Goal: Information Seeking & Learning: Learn about a topic

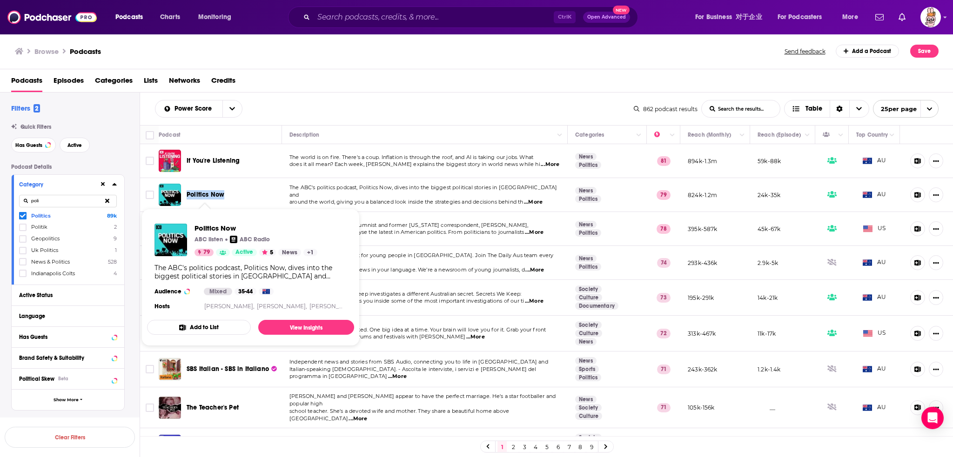
drag, startPoint x: 232, startPoint y: 193, endPoint x: 186, endPoint y: 195, distance: 46.1
click at [186, 195] on div "Politics Now" at bounding box center [221, 195] width 125 height 22
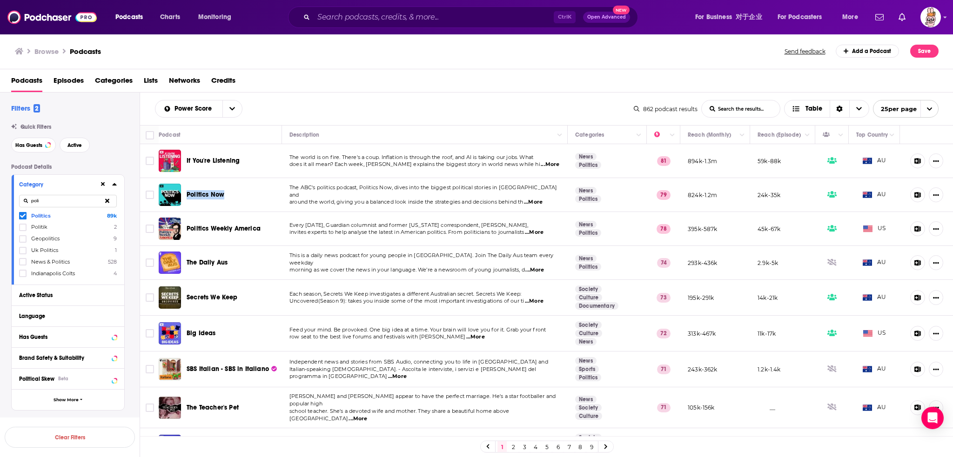
copy span "Politics Now"
click at [23, 217] on icon at bounding box center [23, 216] width 6 height 6
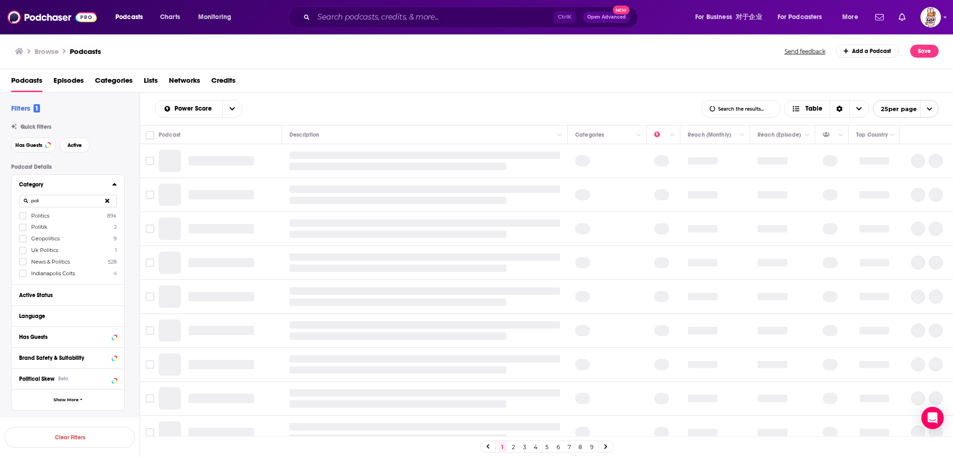
drag, startPoint x: 49, startPoint y: 200, endPoint x: 17, endPoint y: 200, distance: 31.6
click at [17, 200] on div "Category poli Politics 89k Politik 2 Geopolitics 9 Uk Politics 1 News & Politic…" at bounding box center [68, 230] width 113 height 110
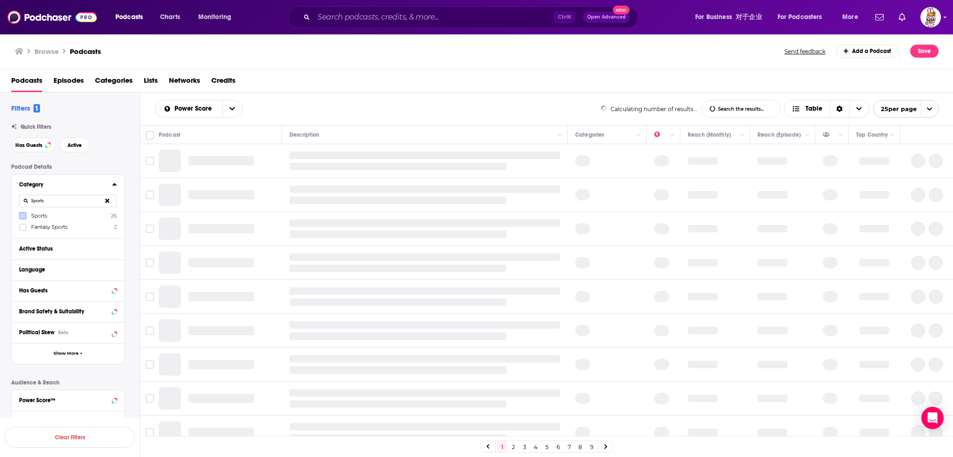
type input "Sports"
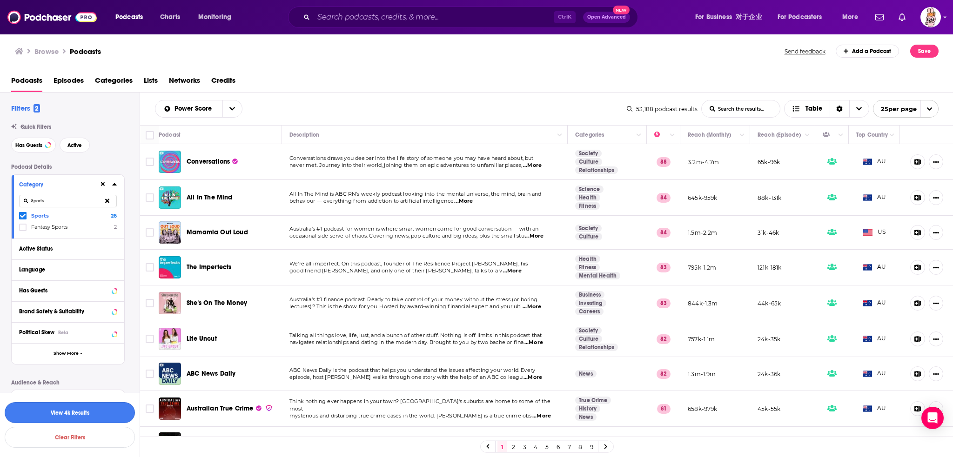
click at [85, 408] on button "View 4k Results" at bounding box center [70, 412] width 130 height 21
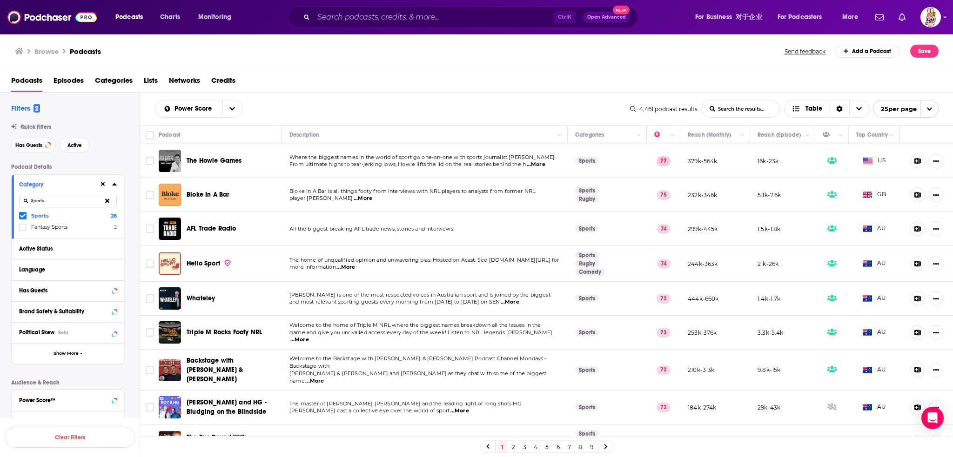
click at [51, 200] on input "Sports" at bounding box center [68, 201] width 98 height 13
drag, startPoint x: 47, startPoint y: 202, endPoint x: 20, endPoint y: 197, distance: 27.9
click at [20, 197] on input "Sports" at bounding box center [68, 201] width 98 height 13
click at [104, 200] on button at bounding box center [107, 201] width 19 height 22
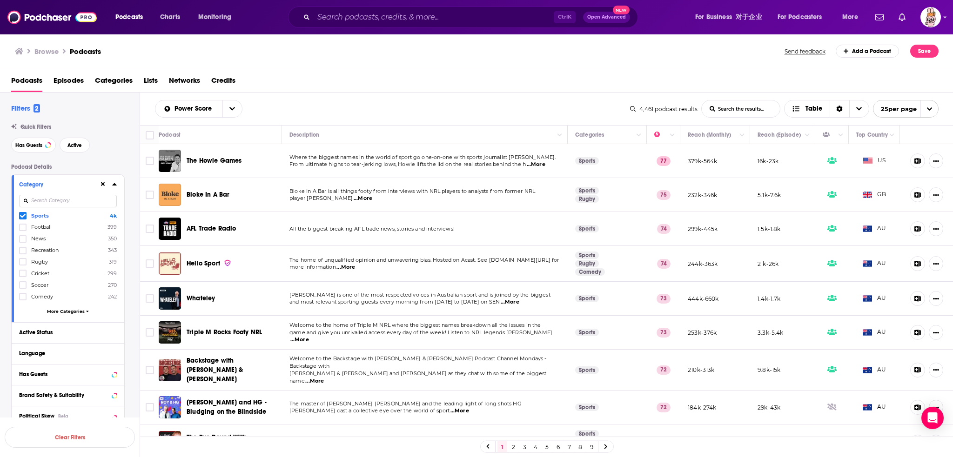
click at [23, 215] on icon at bounding box center [23, 216] width 6 height 6
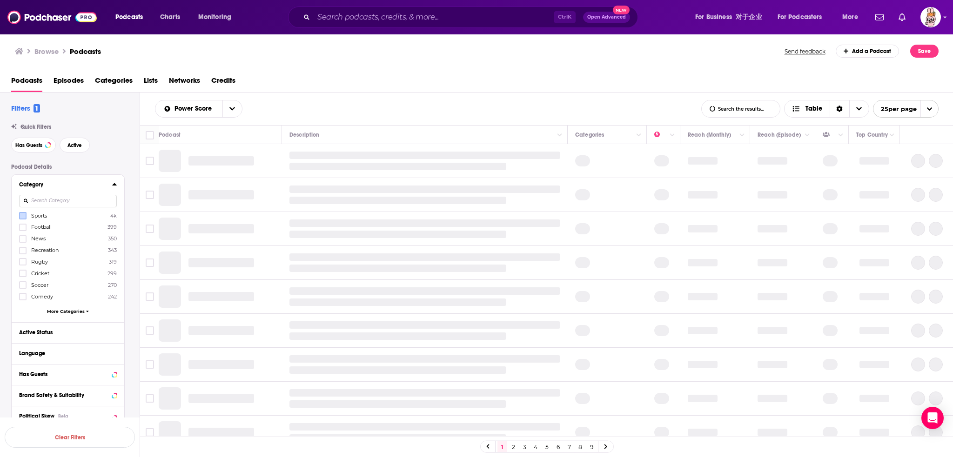
click at [47, 198] on input at bounding box center [68, 201] width 98 height 13
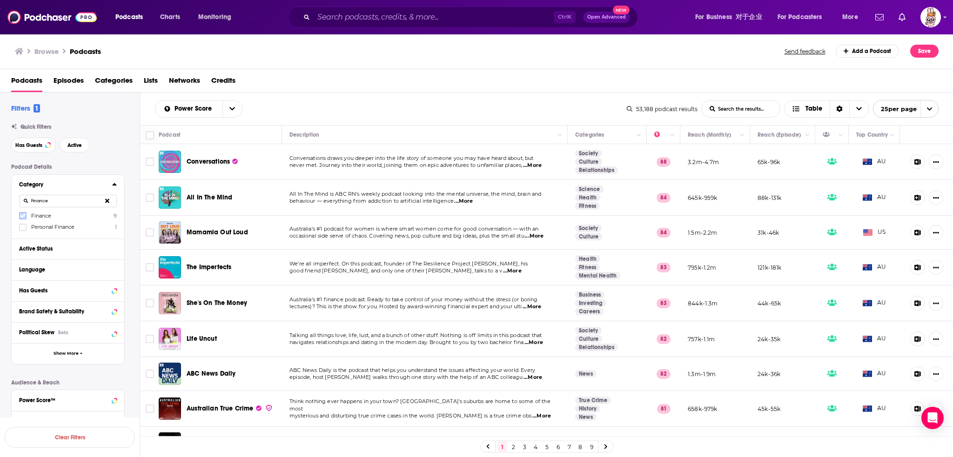
drag, startPoint x: 26, startPoint y: 216, endPoint x: 21, endPoint y: 218, distance: 4.9
click at [21, 218] on icon at bounding box center [23, 216] width 6 height 6
click at [74, 407] on button "button" at bounding box center [70, 412] width 130 height 21
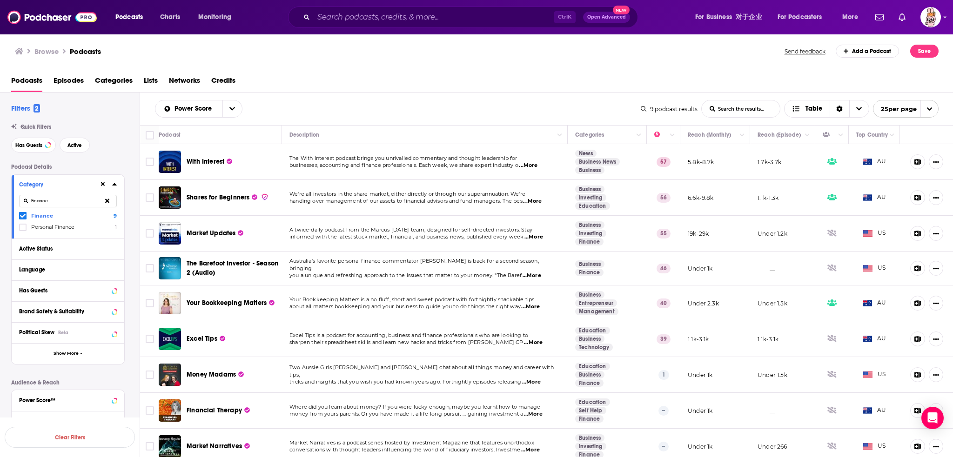
drag, startPoint x: 61, startPoint y: 204, endPoint x: 23, endPoint y: 208, distance: 38.4
click at [23, 208] on div "Finance" at bounding box center [68, 200] width 98 height 21
click at [25, 215] on icon at bounding box center [23, 216] width 6 height 6
click at [75, 414] on button "View 6k Results" at bounding box center [70, 412] width 130 height 21
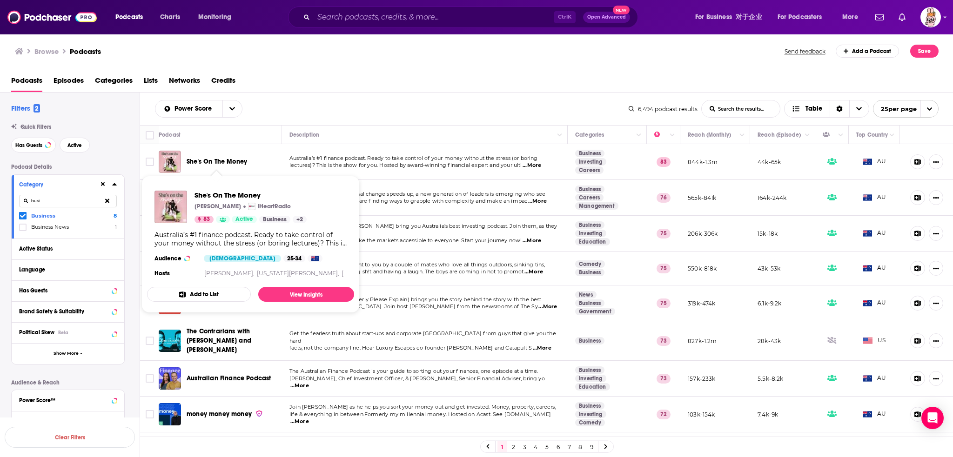
click at [223, 161] on span "She's On The Money" at bounding box center [217, 162] width 60 height 8
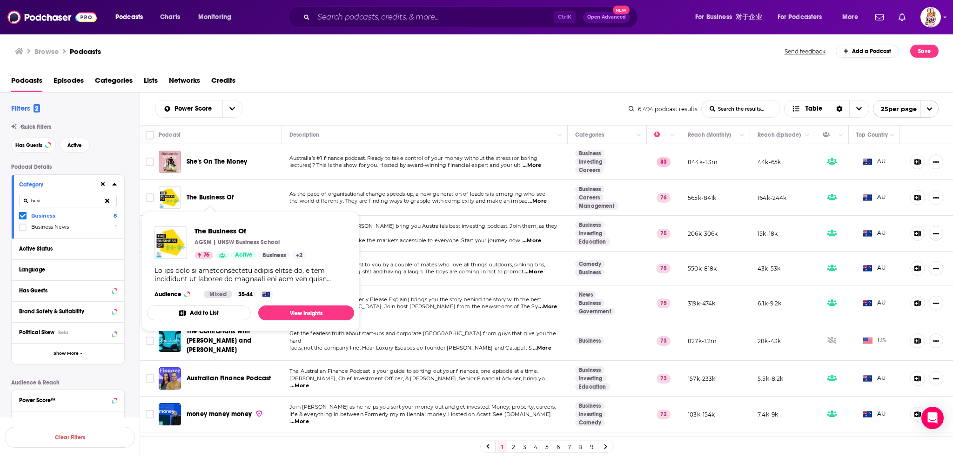
click at [224, 196] on span "The Business Of" at bounding box center [210, 197] width 47 height 8
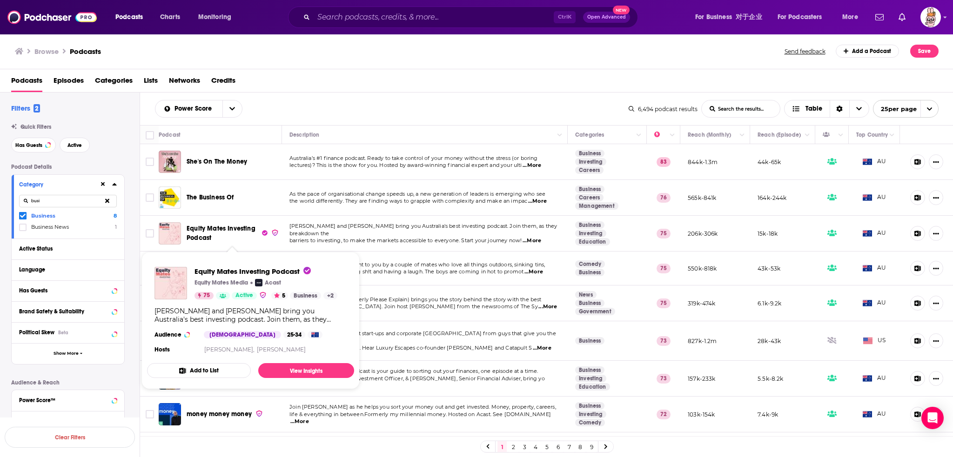
click at [195, 229] on span "Equity Mates Investing Podcast" at bounding box center [221, 233] width 69 height 17
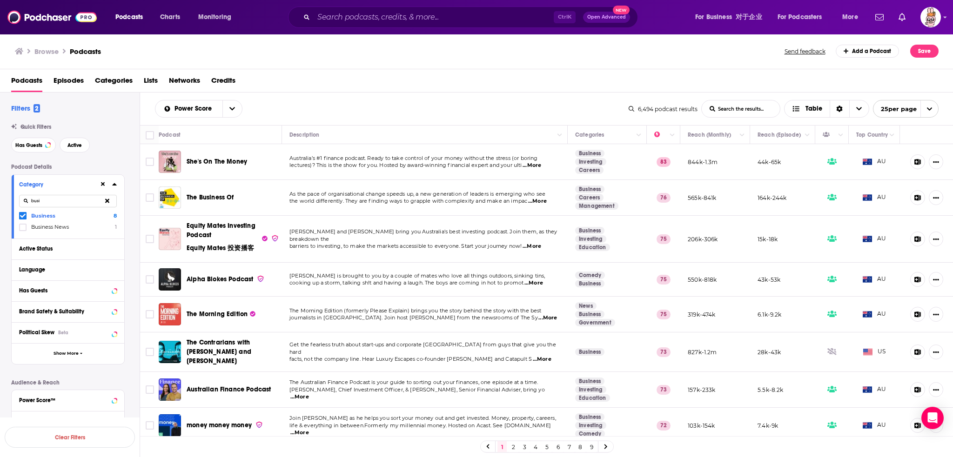
click at [315, 106] on div "Power Score List Search Input Search the results... Table" at bounding box center [391, 109] width 473 height 18
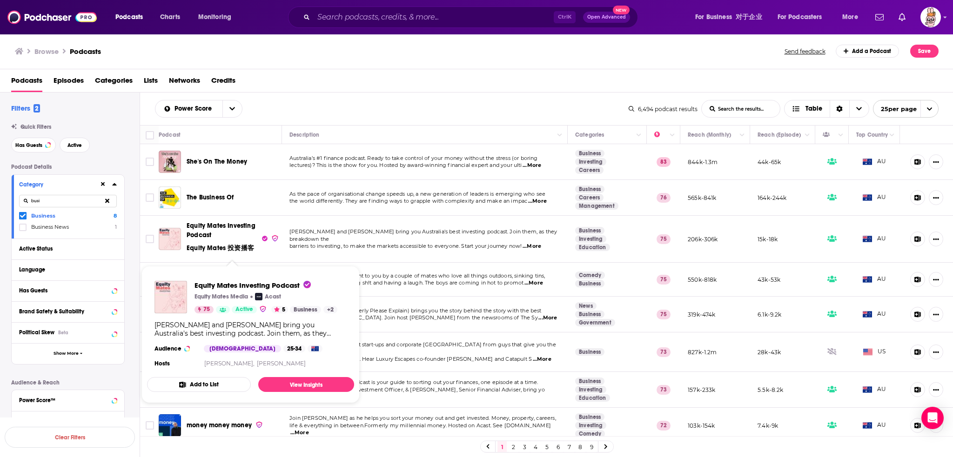
click at [218, 226] on span "Equity Mates Investing Podcast Equity Mates 投资播客" at bounding box center [221, 237] width 69 height 30
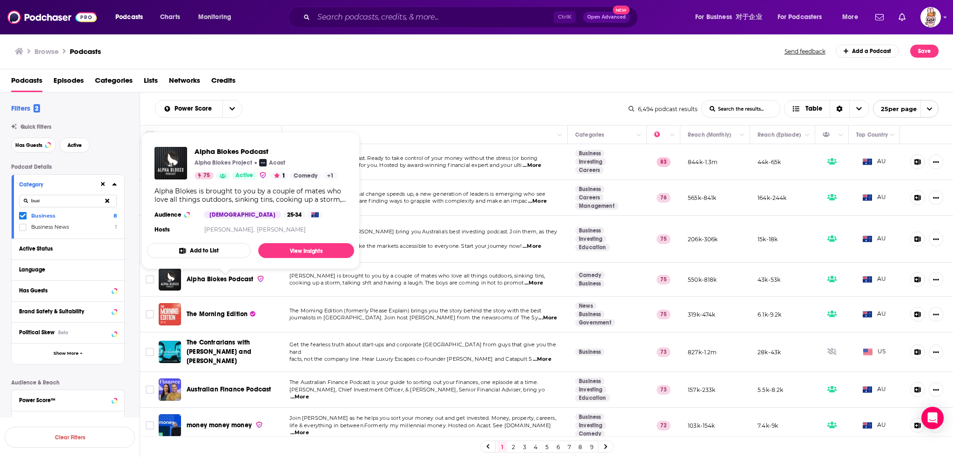
click at [205, 281] on span "Alpha Blokes Podcast" at bounding box center [220, 279] width 67 height 8
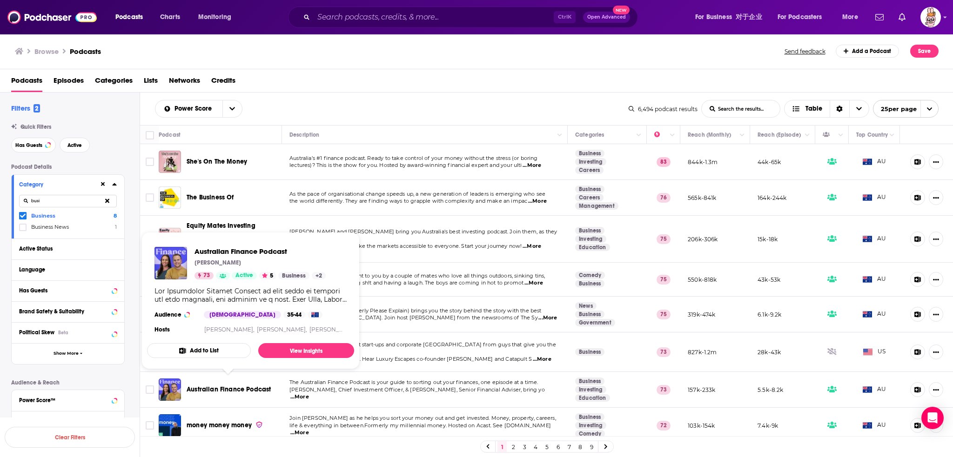
click at [248, 386] on span "Australian Finance Podcast" at bounding box center [229, 390] width 84 height 8
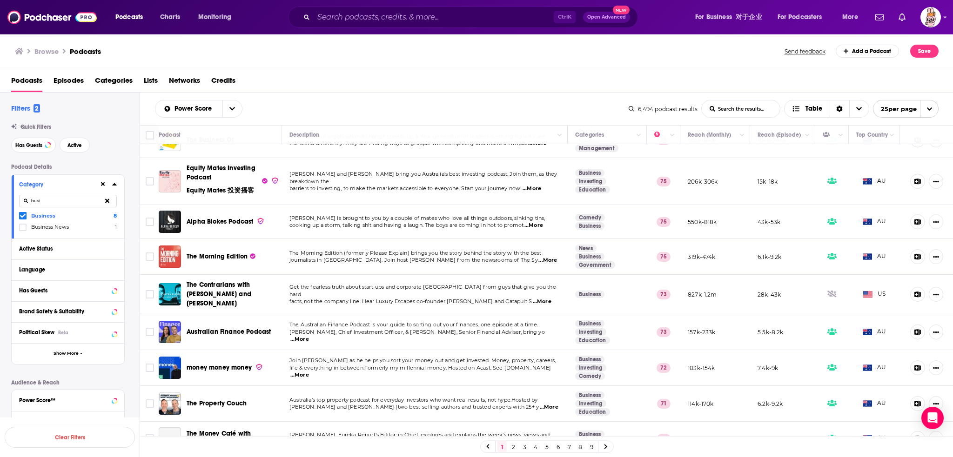
scroll to position [93, 0]
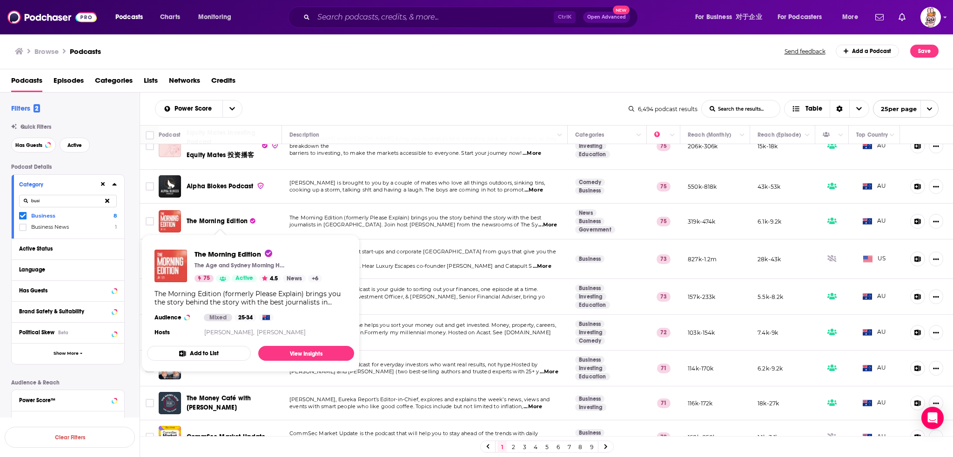
click at [219, 220] on span "The Morning Edition" at bounding box center [217, 221] width 61 height 8
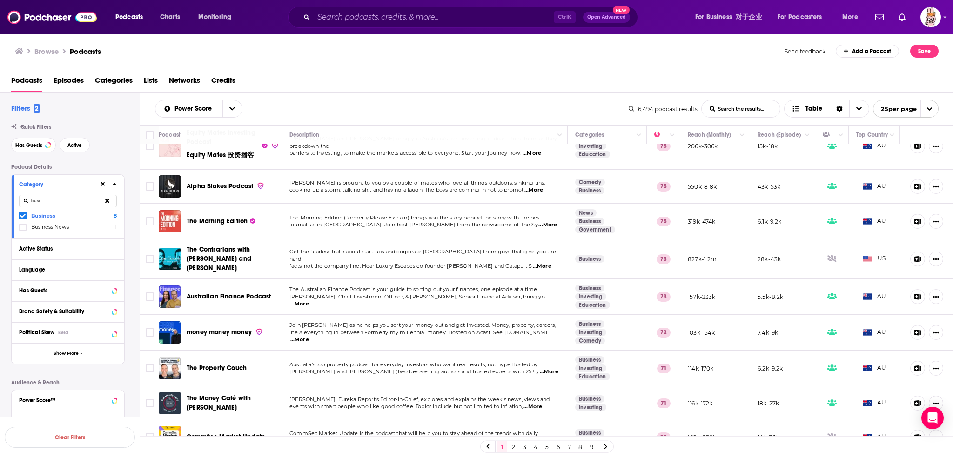
drag, startPoint x: 47, startPoint y: 200, endPoint x: 30, endPoint y: 199, distance: 16.4
click at [30, 199] on input "busi" at bounding box center [68, 201] width 98 height 13
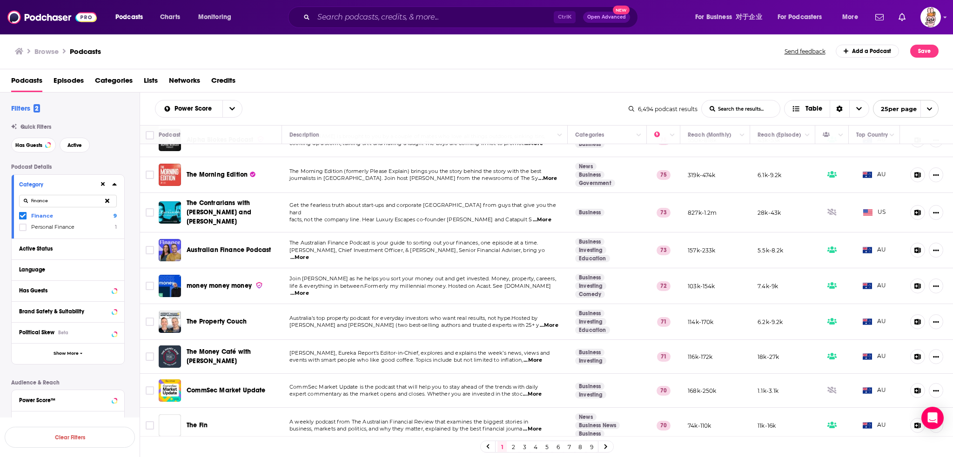
scroll to position [186, 0]
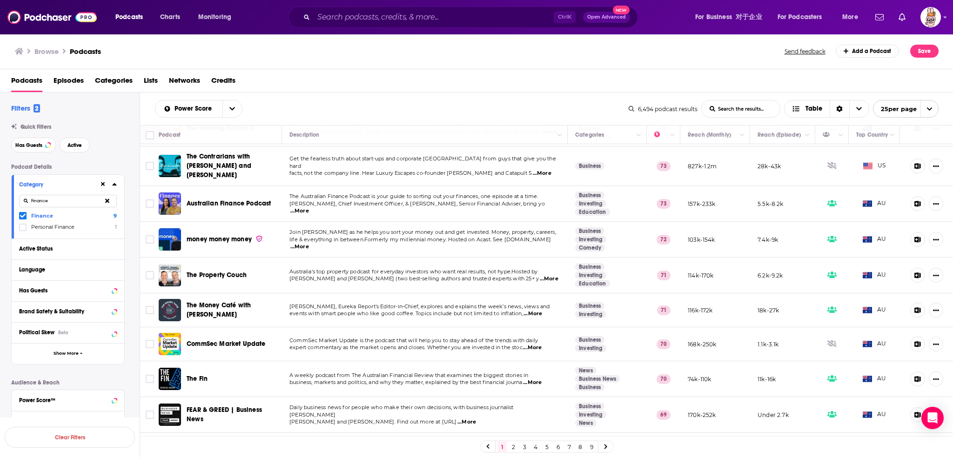
type input "Finance"
click at [584, 345] on link "Investing" at bounding box center [590, 348] width 31 height 7
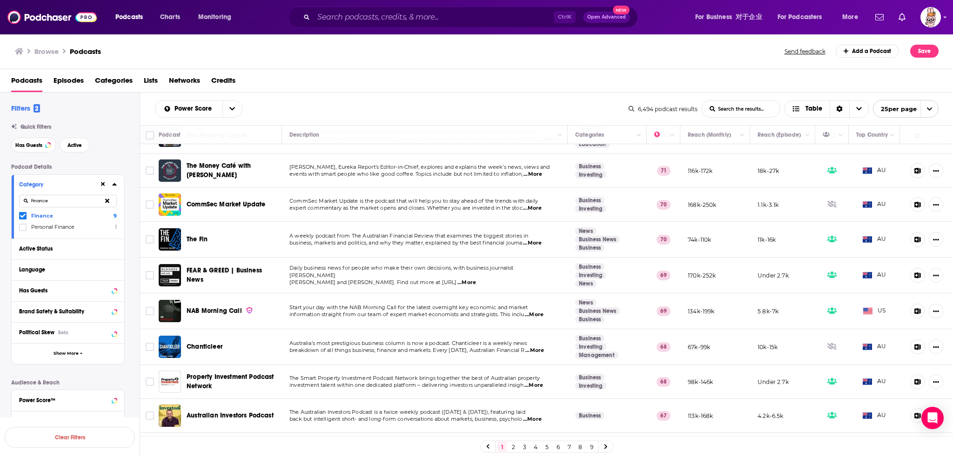
scroll to position [93, 0]
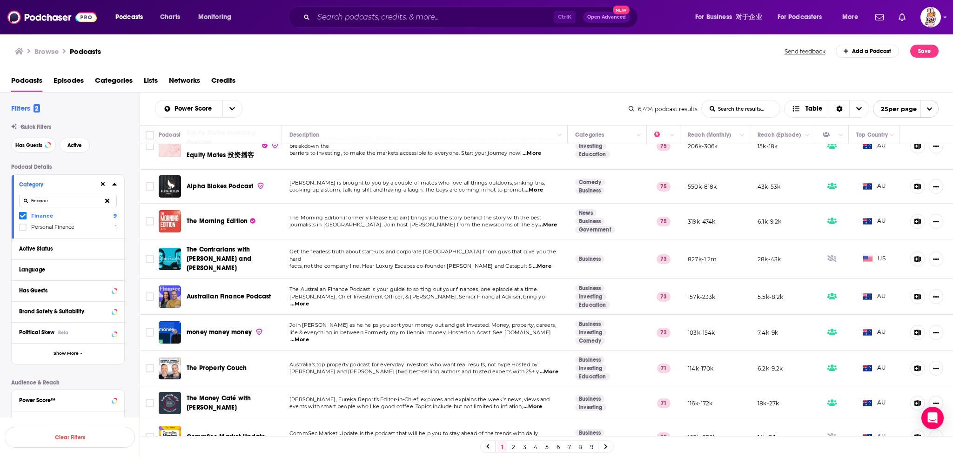
drag, startPoint x: 28, startPoint y: 194, endPoint x: 11, endPoint y: 193, distance: 17.7
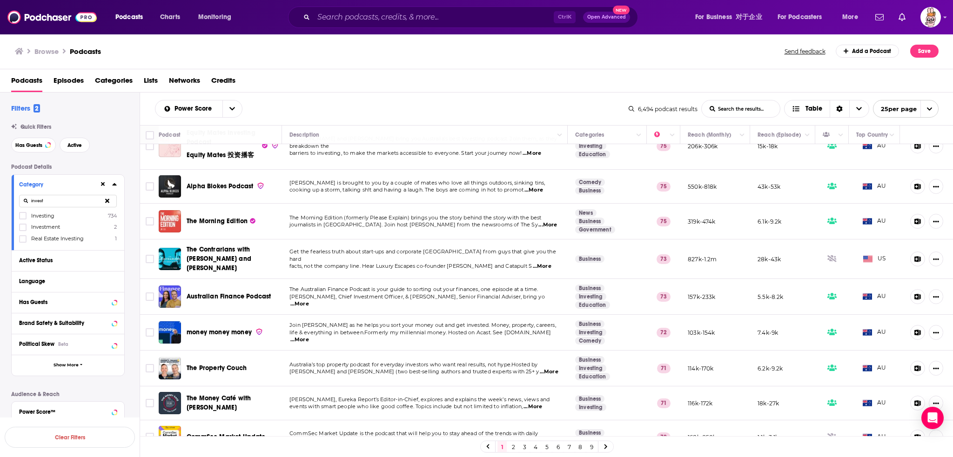
type input "invest"
click at [20, 217] on icon at bounding box center [23, 216] width 6 height 6
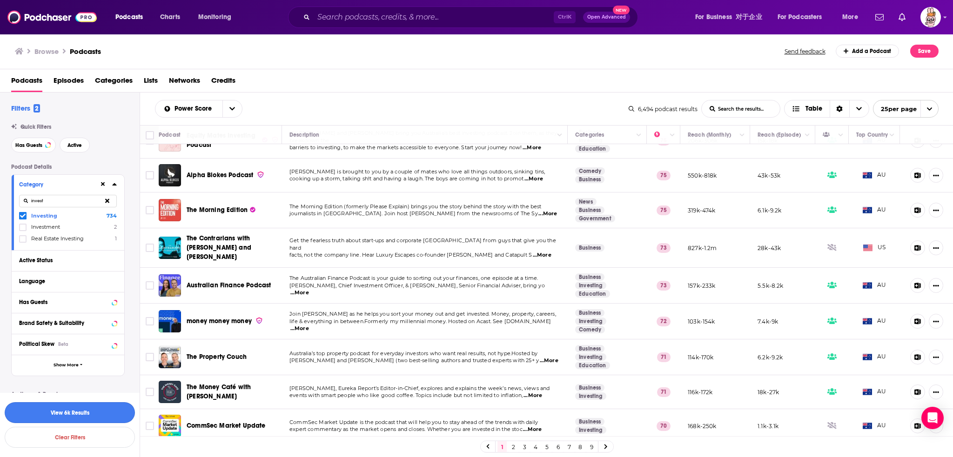
click at [90, 413] on button "View 6k Results" at bounding box center [70, 412] width 130 height 21
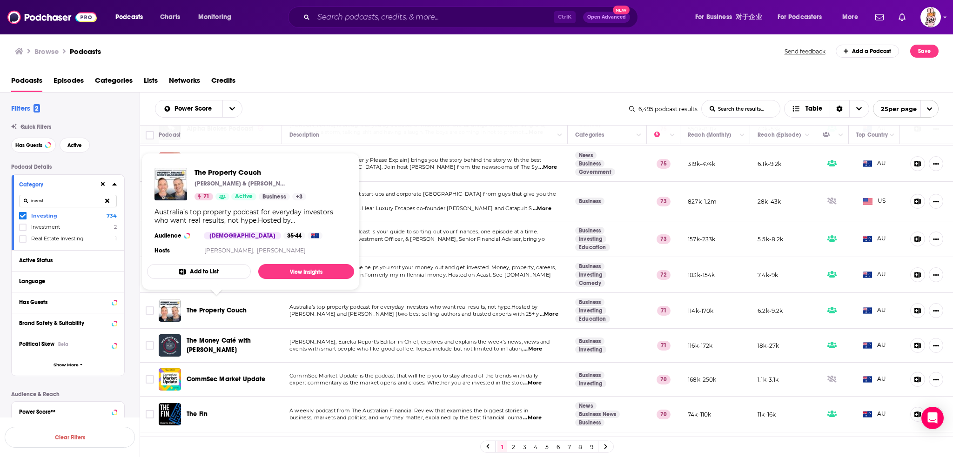
click at [229, 307] on span "The Property Couch" at bounding box center [217, 311] width 60 height 8
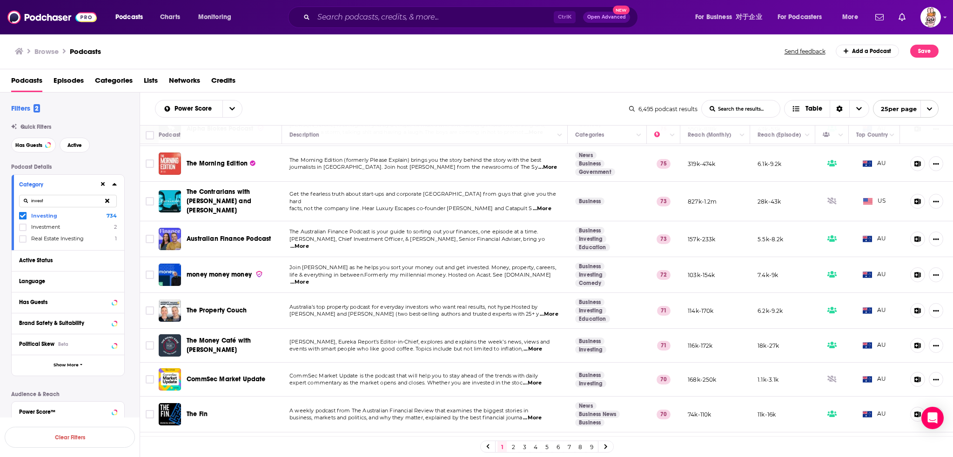
click at [110, 201] on button at bounding box center [107, 201] width 19 height 22
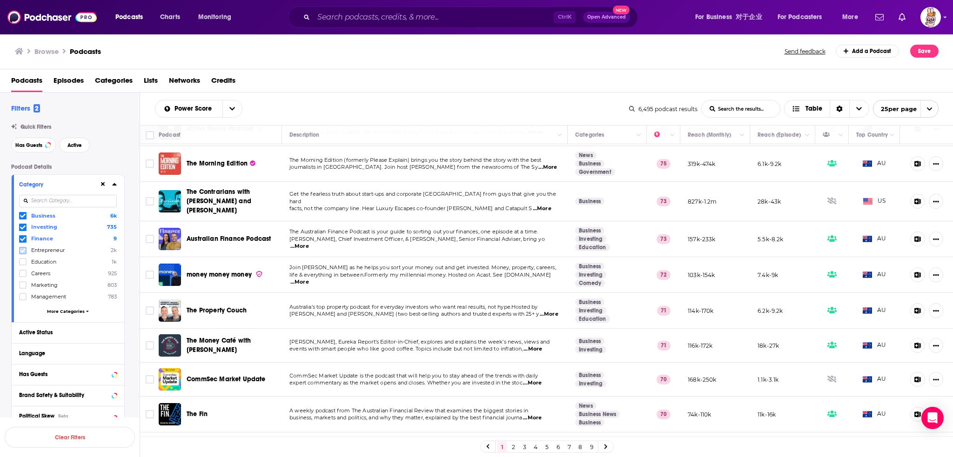
click at [22, 251] on icon at bounding box center [23, 251] width 6 height 6
drag, startPoint x: 22, startPoint y: 236, endPoint x: 21, endPoint y: 225, distance: 11.7
click at [22, 236] on icon at bounding box center [23, 239] width 6 height 6
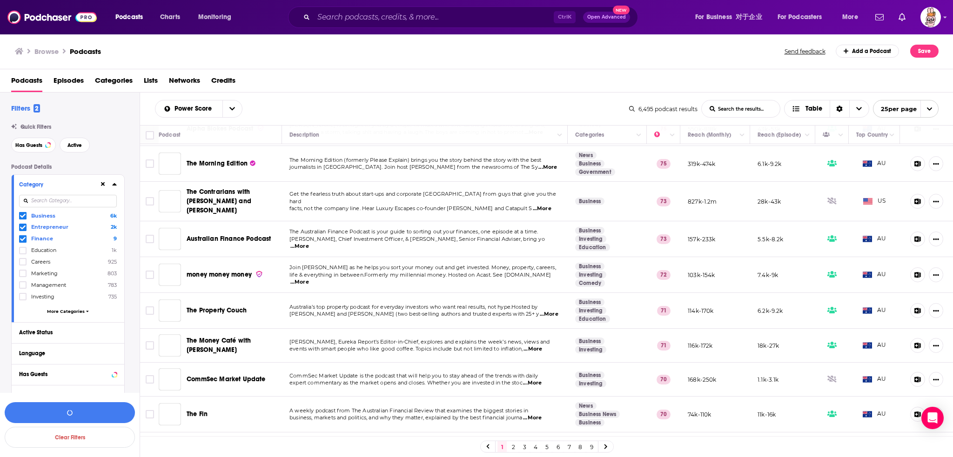
click at [21, 225] on icon at bounding box center [23, 228] width 6 height 6
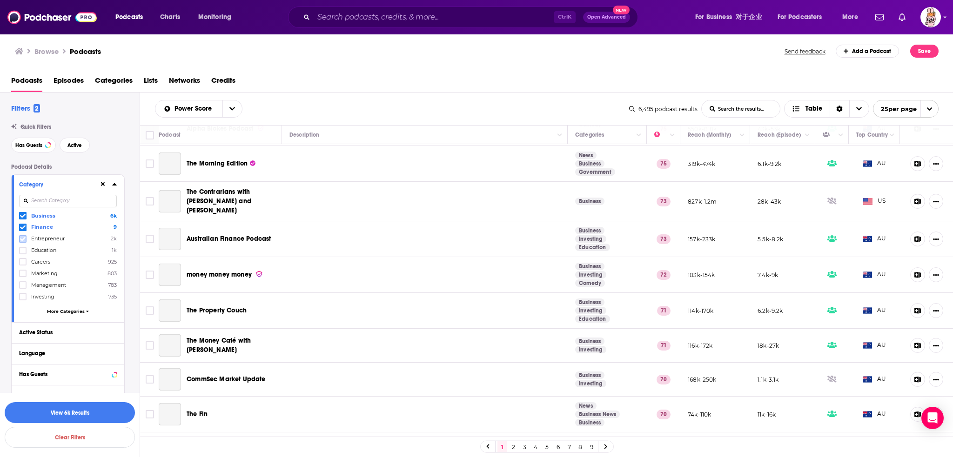
click at [22, 239] on icon at bounding box center [23, 239] width 6 height 6
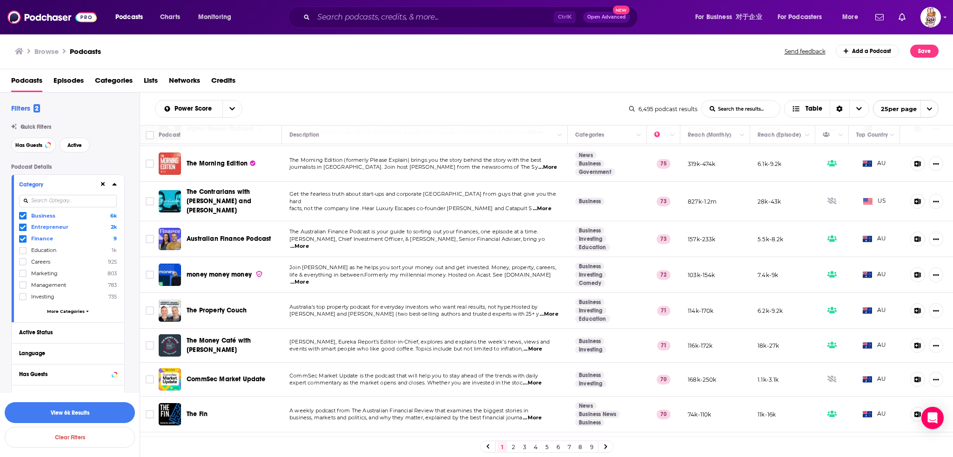
click at [20, 240] on icon at bounding box center [23, 239] width 6 height 6
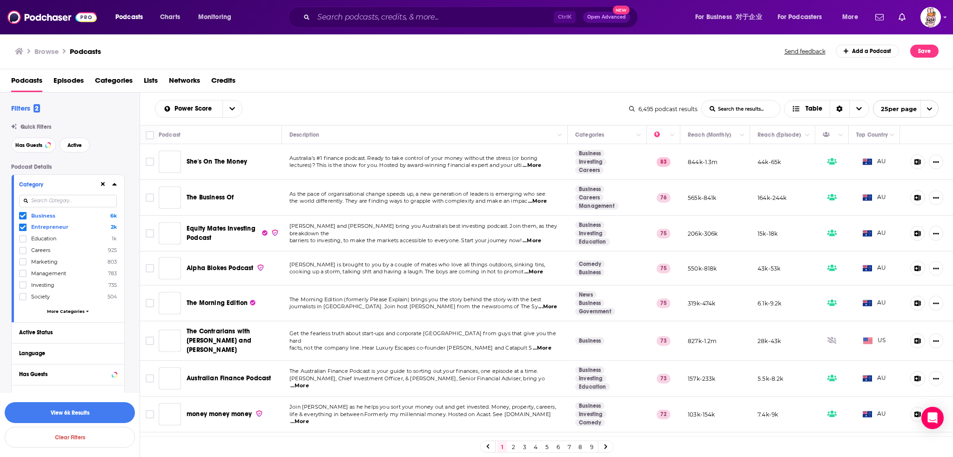
click at [22, 215] on icon at bounding box center [23, 216] width 6 height 6
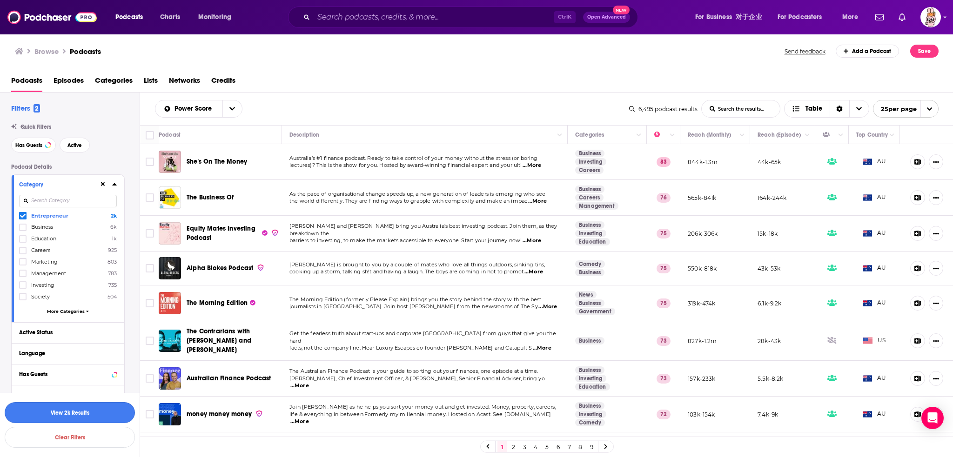
click at [115, 415] on button "View 2k Results" at bounding box center [70, 412] width 130 height 21
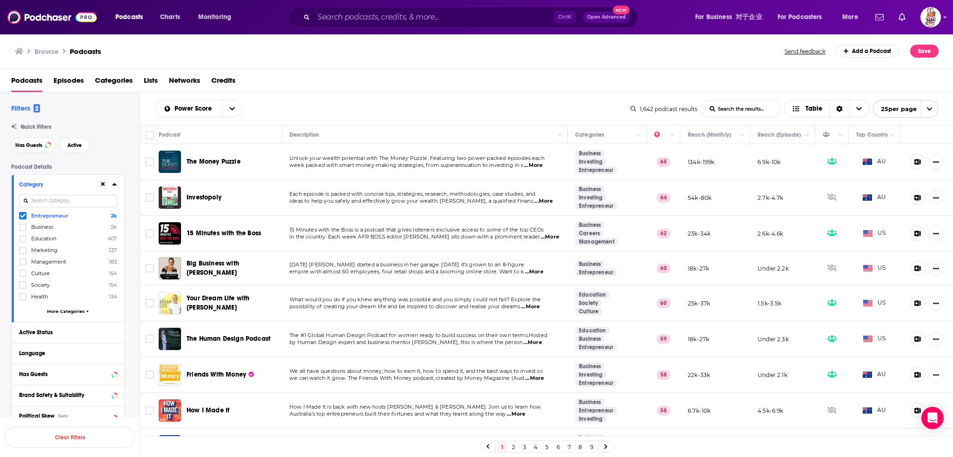
click at [21, 217] on icon at bounding box center [23, 216] width 6 height 4
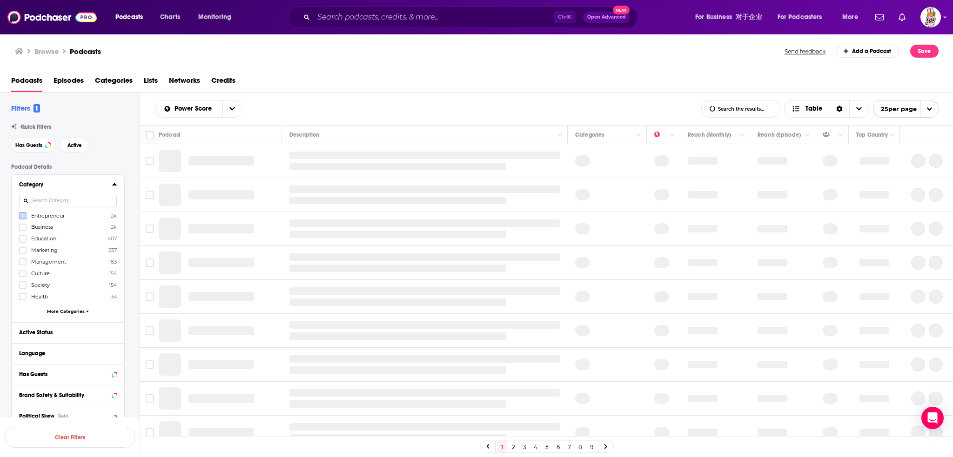
click at [80, 316] on div "Entrepreneur 2k Business 2k Education 407 Marketing 237 Management 183 Culture …" at bounding box center [68, 265] width 98 height 107
click at [78, 312] on span "More Categories" at bounding box center [66, 311] width 38 height 5
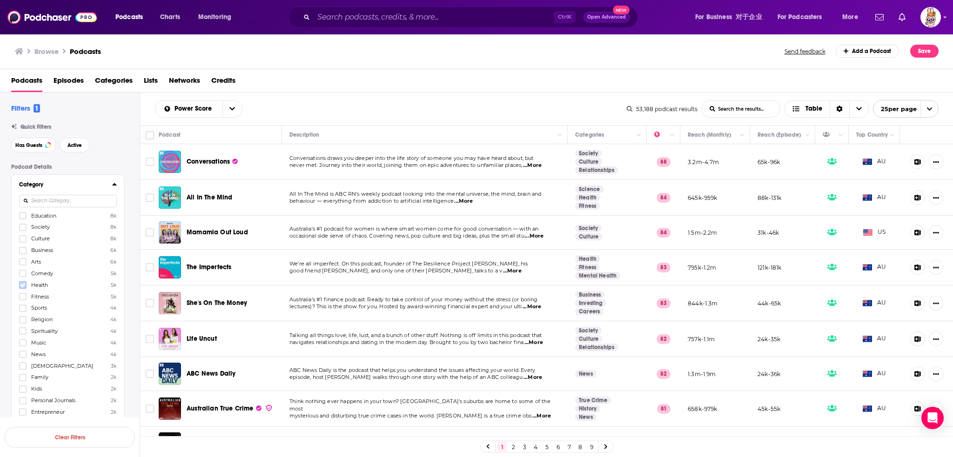
click at [22, 286] on icon at bounding box center [23, 285] width 6 height 4
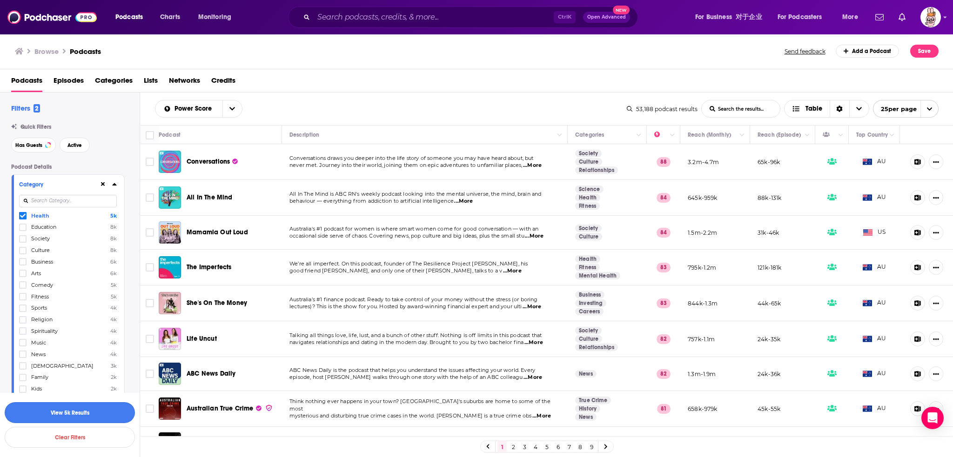
click at [112, 412] on button "View 5k Results" at bounding box center [70, 412] width 130 height 21
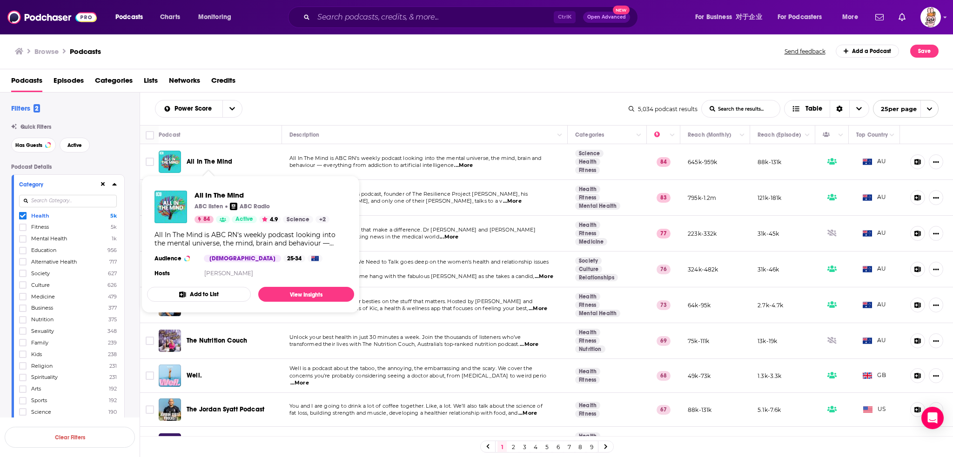
click at [224, 161] on span "All In The Mind" at bounding box center [210, 162] width 46 height 8
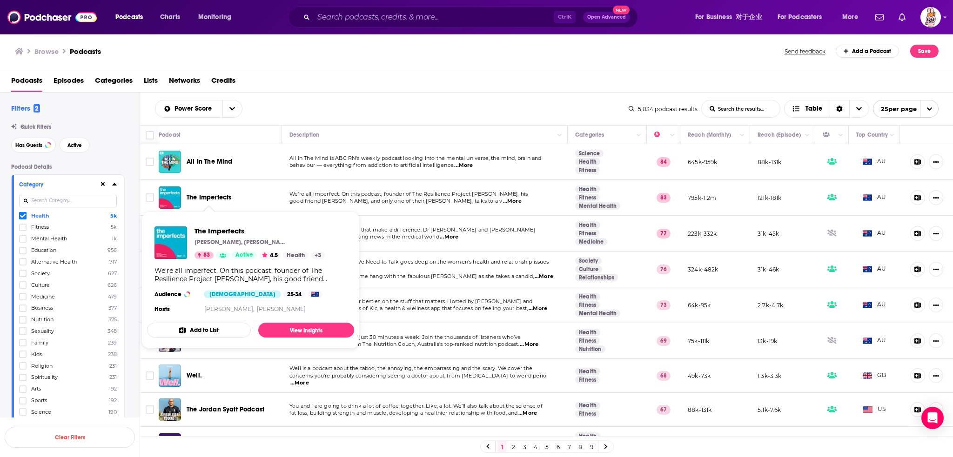
click at [192, 197] on span "The Imperfects" at bounding box center [209, 197] width 45 height 8
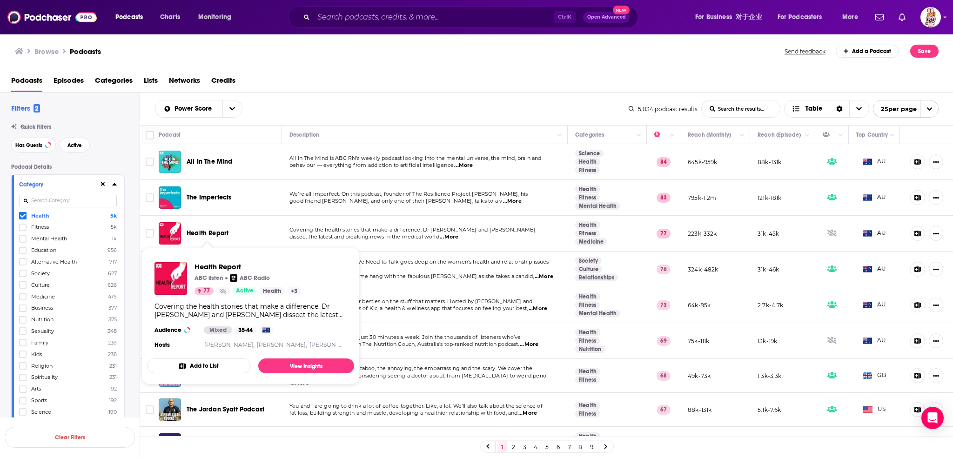
click at [222, 234] on span "Health Report" at bounding box center [208, 233] width 42 height 8
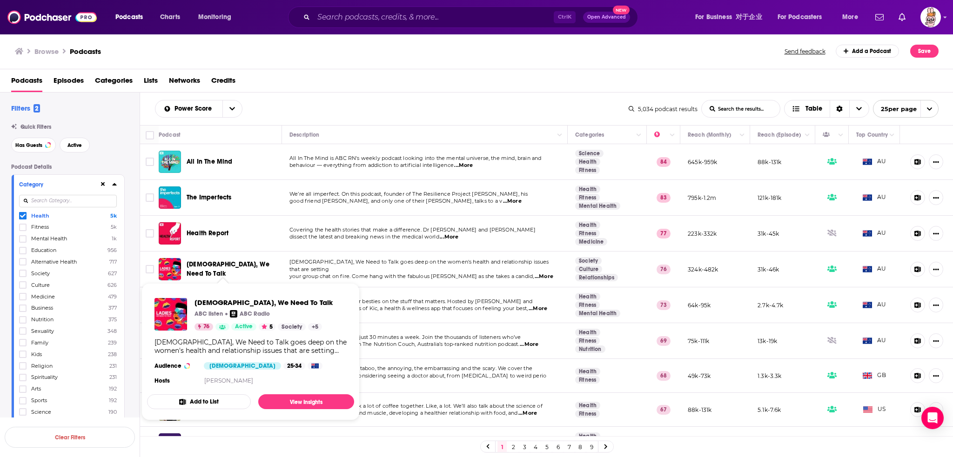
click at [223, 269] on span "Ladies, We Need To Talk" at bounding box center [228, 268] width 83 height 17
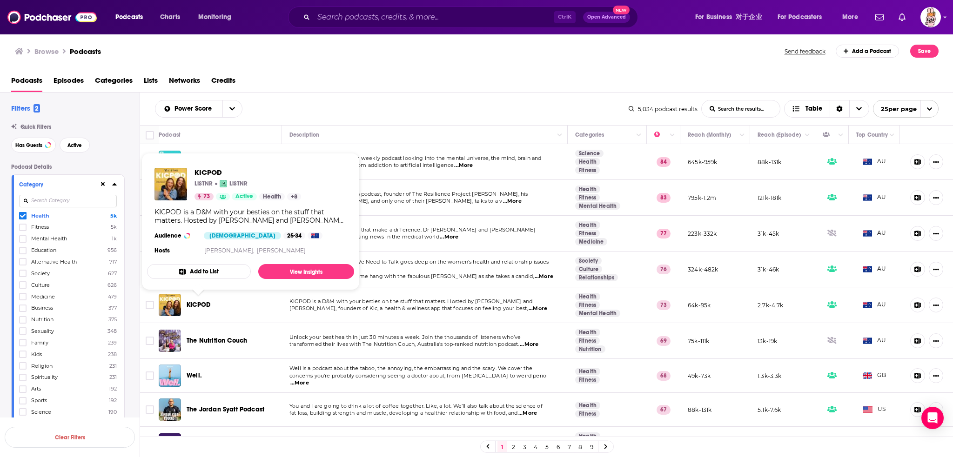
click at [200, 301] on span "KICPOD" at bounding box center [199, 305] width 24 height 8
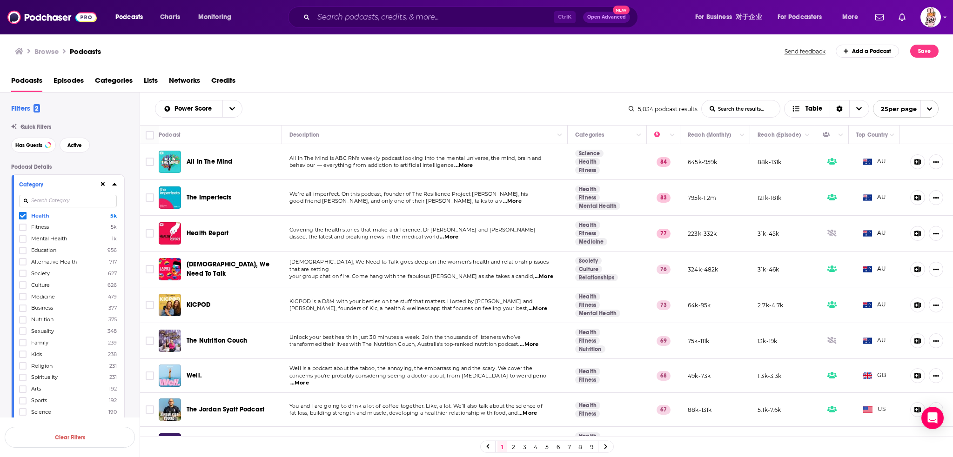
drag, startPoint x: 23, startPoint y: 217, endPoint x: 41, endPoint y: 258, distance: 44.8
click at [23, 217] on icon at bounding box center [23, 216] width 6 height 4
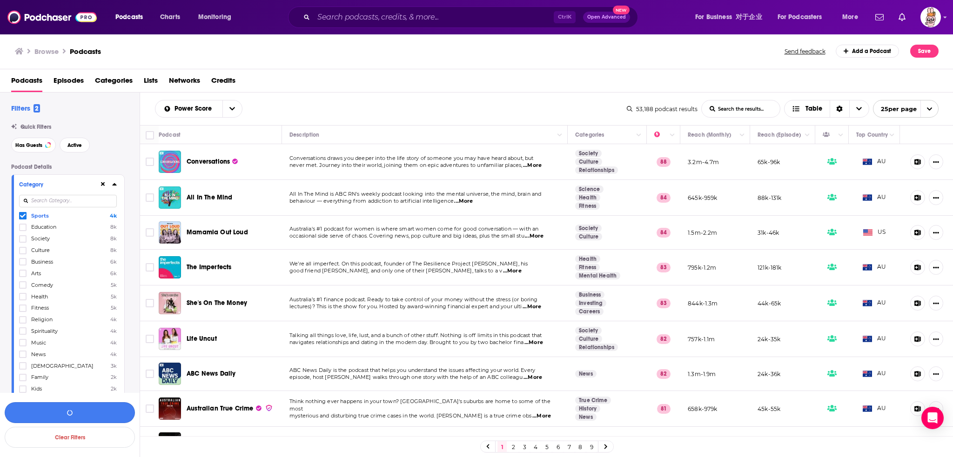
click at [76, 413] on button "button" at bounding box center [70, 412] width 130 height 21
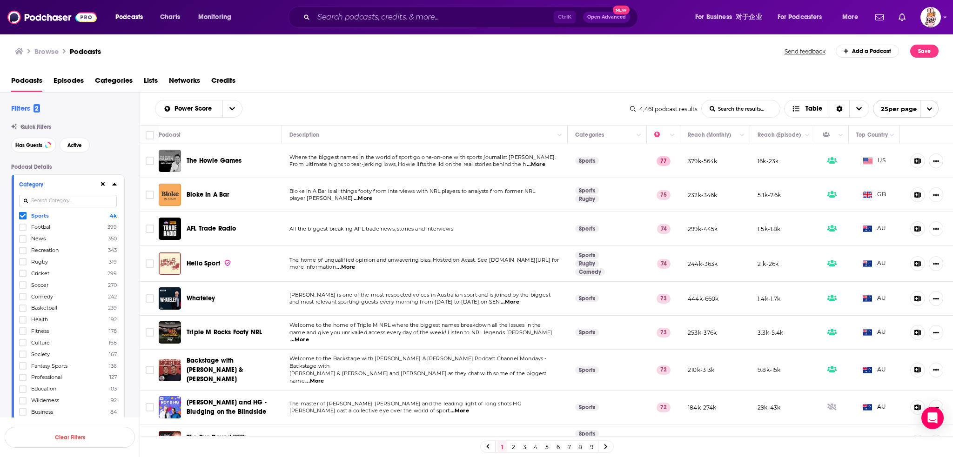
click at [330, 93] on div "Power Score List Search Input Search the results... Table 4,461 podcast results…" at bounding box center [546, 109] width 813 height 33
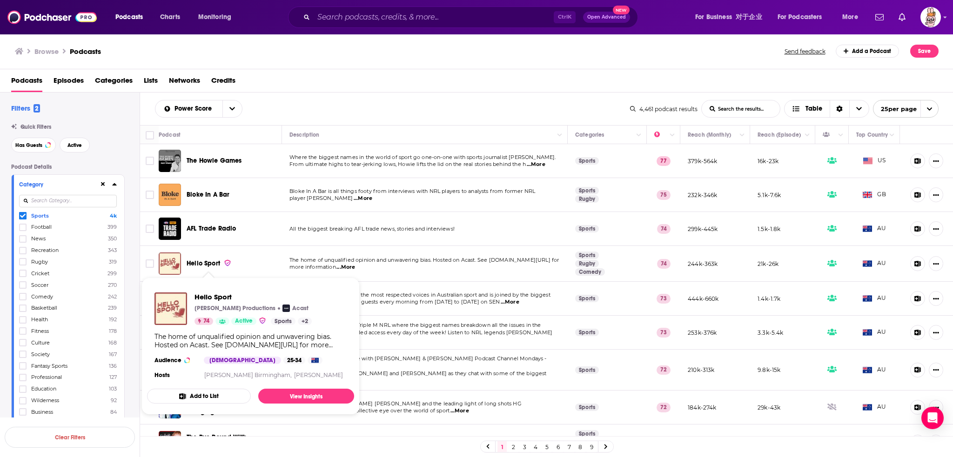
click at [204, 261] on span "Hello Sport" at bounding box center [203, 264] width 33 height 8
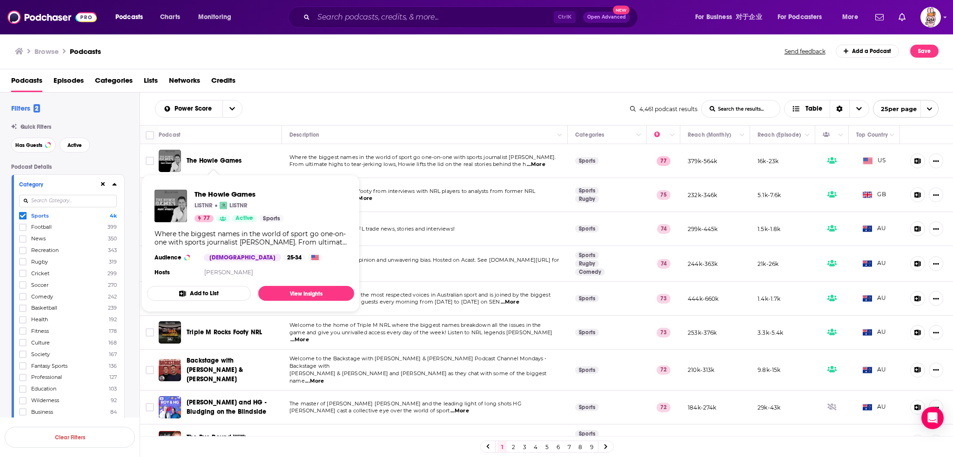
click at [226, 158] on span "The Howie Games" at bounding box center [214, 161] width 55 height 8
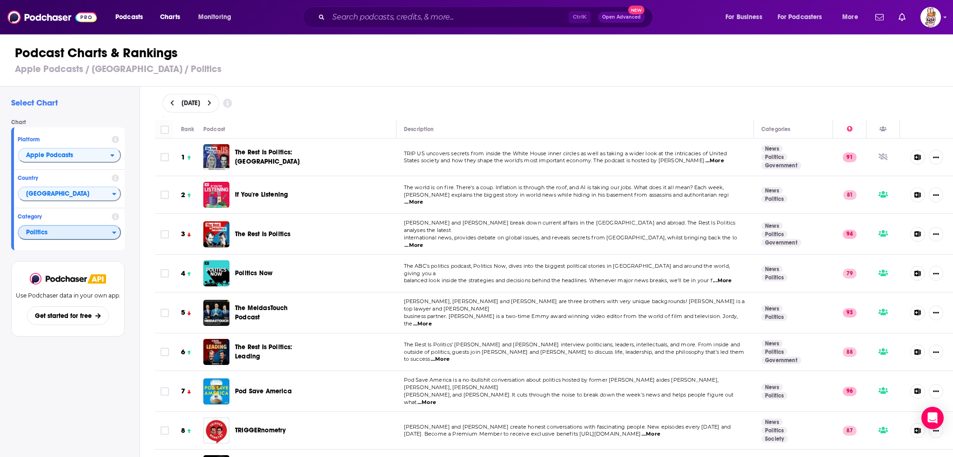
click at [60, 230] on span "Politics" at bounding box center [65, 233] width 93 height 16
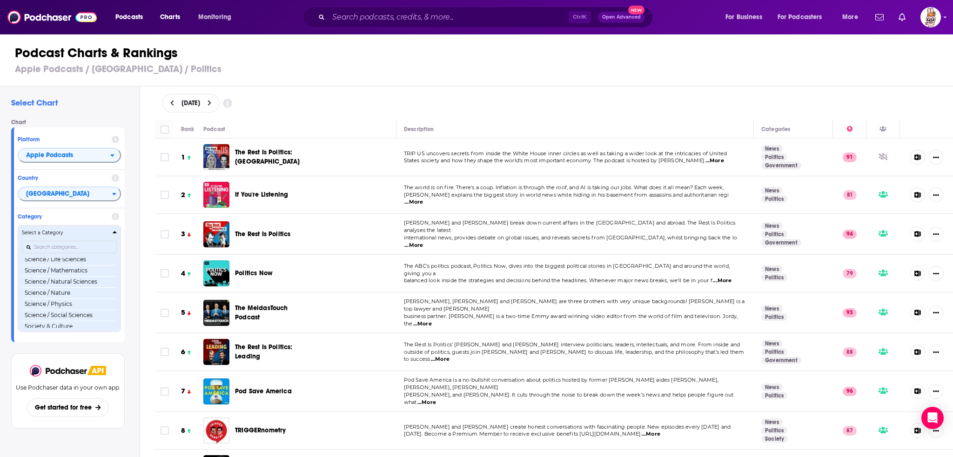
scroll to position [899, 0]
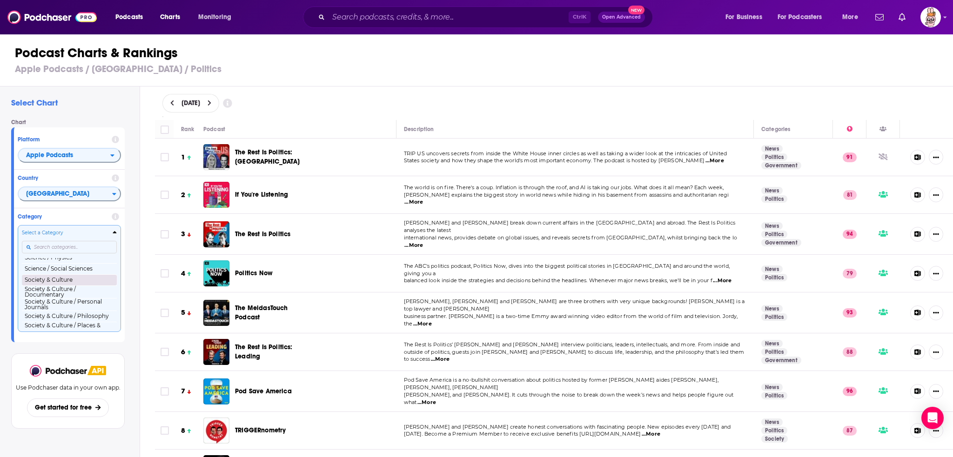
click at [73, 280] on button "Society & Culture" at bounding box center [69, 279] width 95 height 11
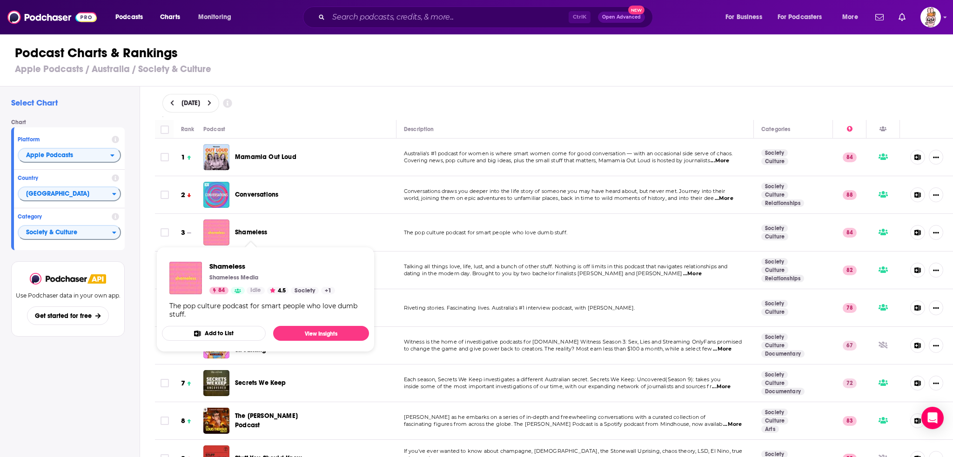
click at [253, 232] on span "Shameless" at bounding box center [251, 232] width 33 height 8
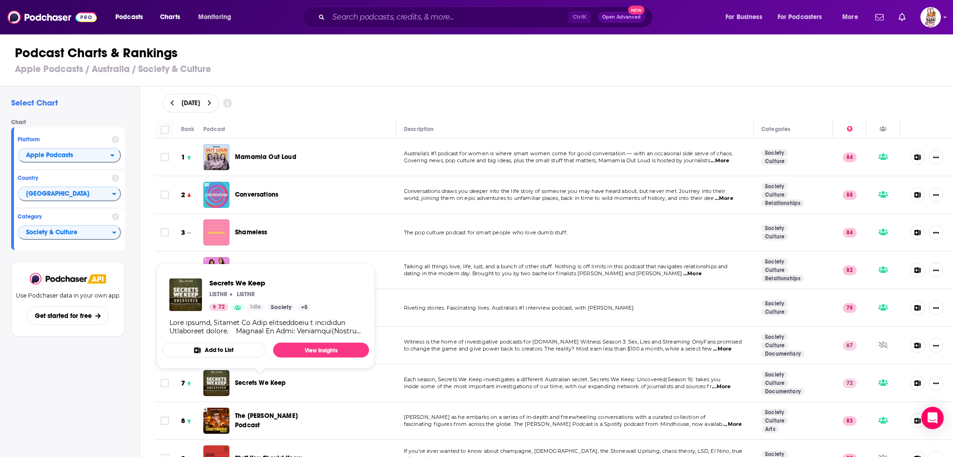
click at [260, 387] on span "Secrets We Keep" at bounding box center [260, 383] width 51 height 9
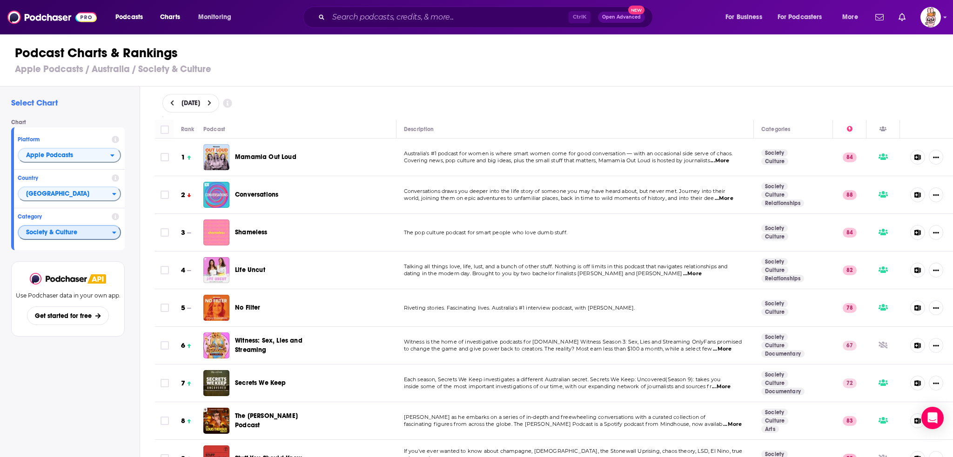
click at [74, 238] on span "Society & Culture" at bounding box center [65, 233] width 93 height 16
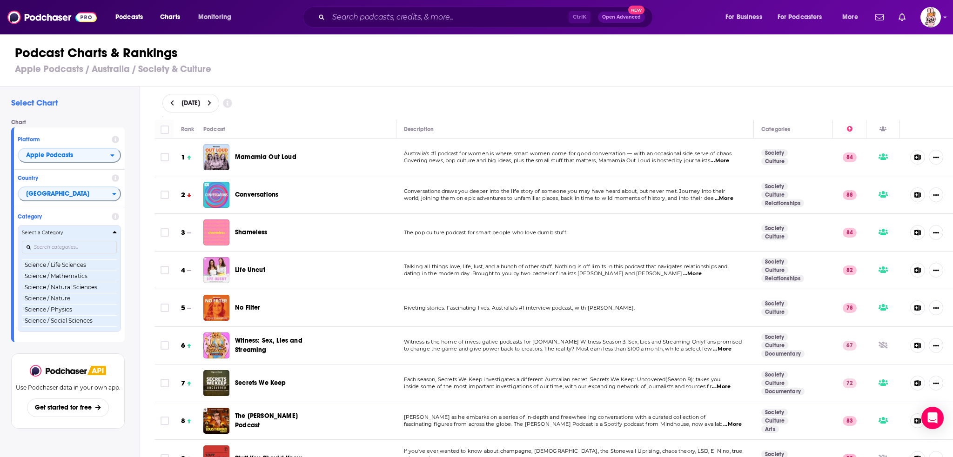
scroll to position [862, 0]
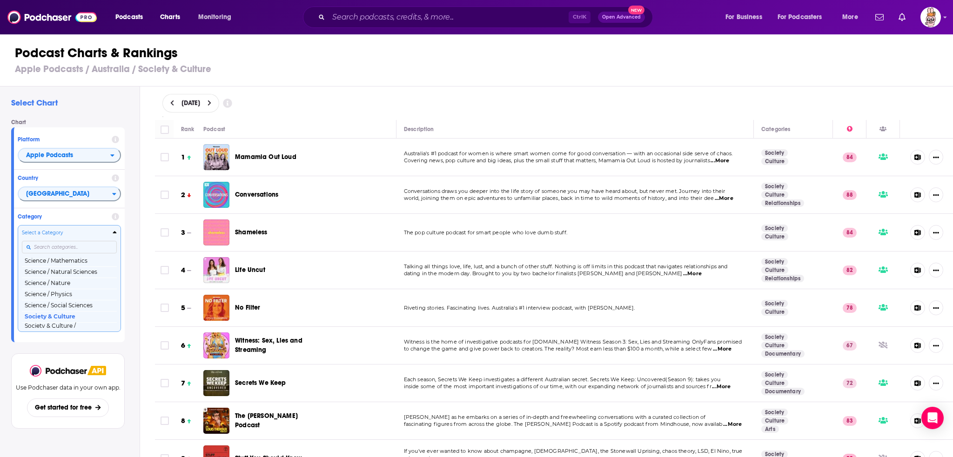
click at [56, 250] on input "Categories" at bounding box center [69, 247] width 95 height 13
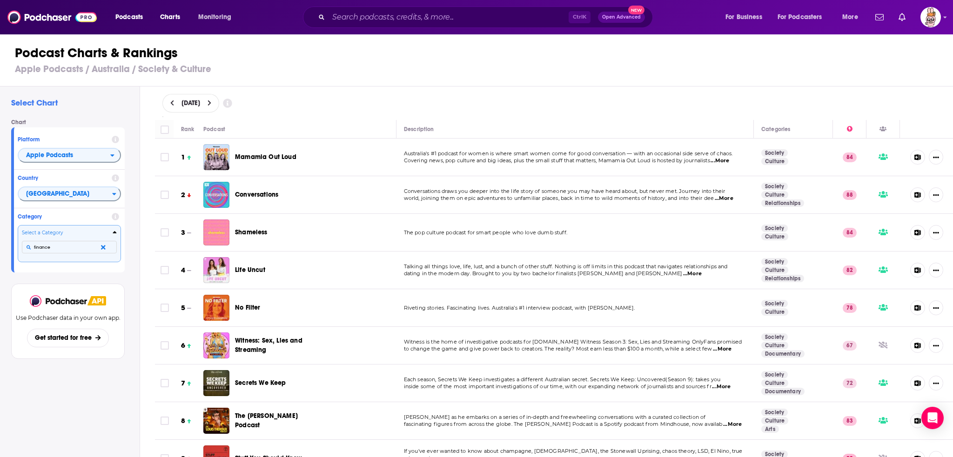
click at [60, 247] on input "finance" at bounding box center [69, 247] width 95 height 13
type input "finance"
click at [74, 232] on h4 "Select a Category" at bounding box center [65, 233] width 87 height 5
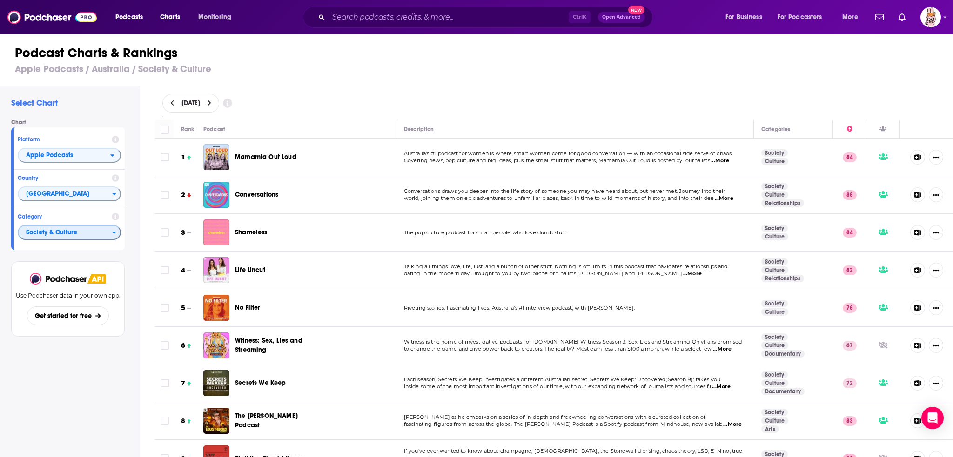
click at [60, 230] on span "Society & Culture" at bounding box center [65, 233] width 93 height 16
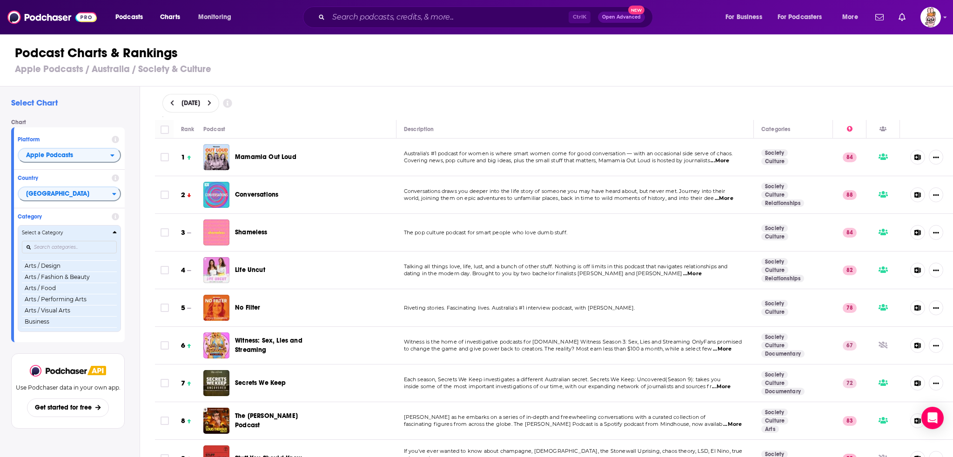
scroll to position [47, 0]
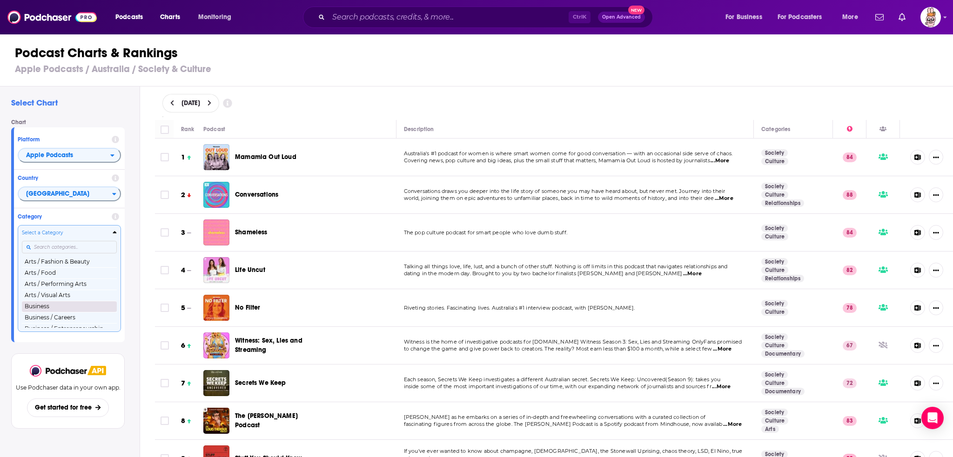
click at [56, 309] on button "Business" at bounding box center [69, 306] width 95 height 11
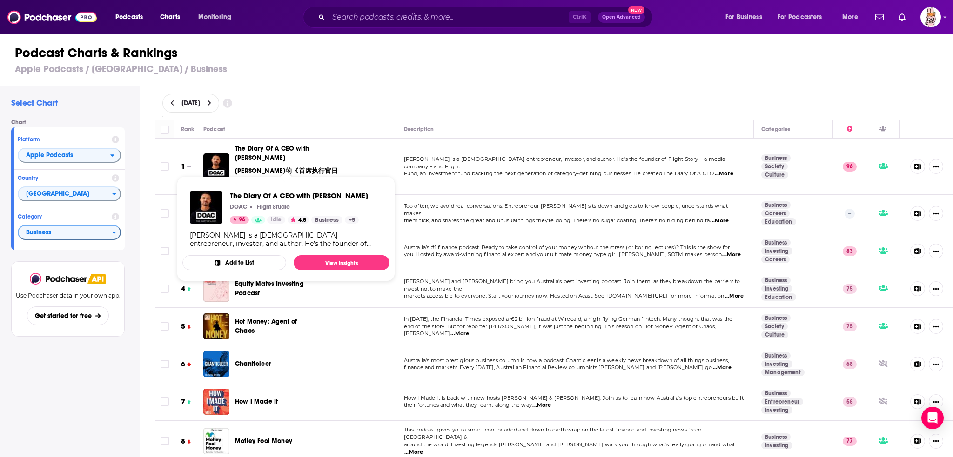
click at [409, 98] on div "October 14, 2025" at bounding box center [553, 103] width 783 height 19
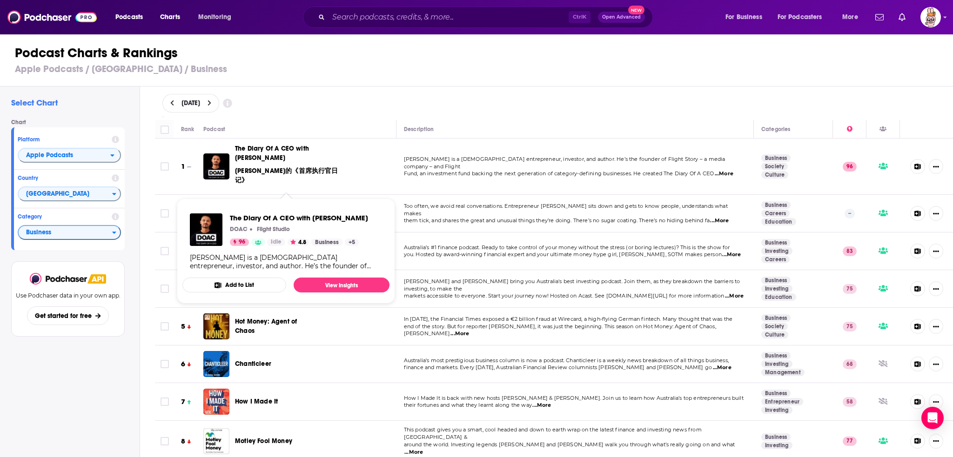
click at [307, 150] on span "The Diary Of A CEO with Steven Bartlett 史蒂文·巴特利特的《首席执行官日记》" at bounding box center [290, 165] width 110 height 40
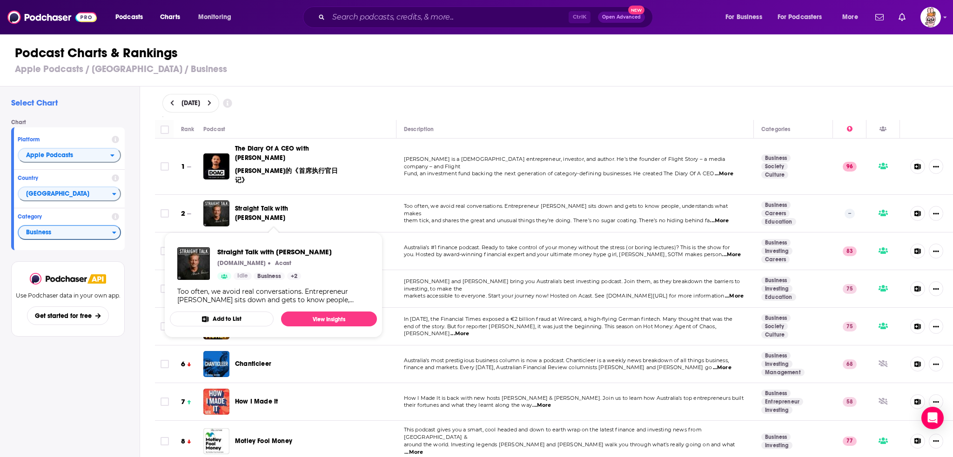
click at [398, 95] on div "October 14, 2025" at bounding box center [553, 103] width 783 height 19
click at [285, 209] on span "Straight Talk with Mark Bouris" at bounding box center [261, 213] width 53 height 17
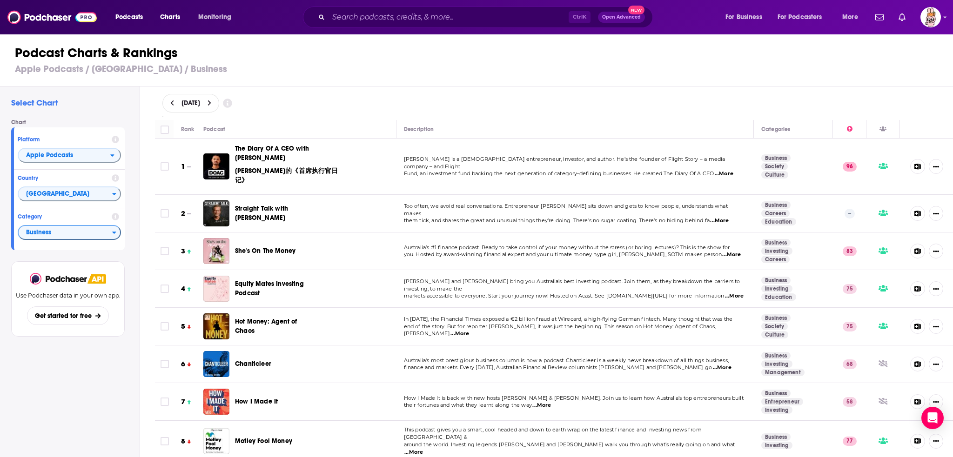
click at [415, 89] on div "October 14, 2025" at bounding box center [553, 103] width 813 height 33
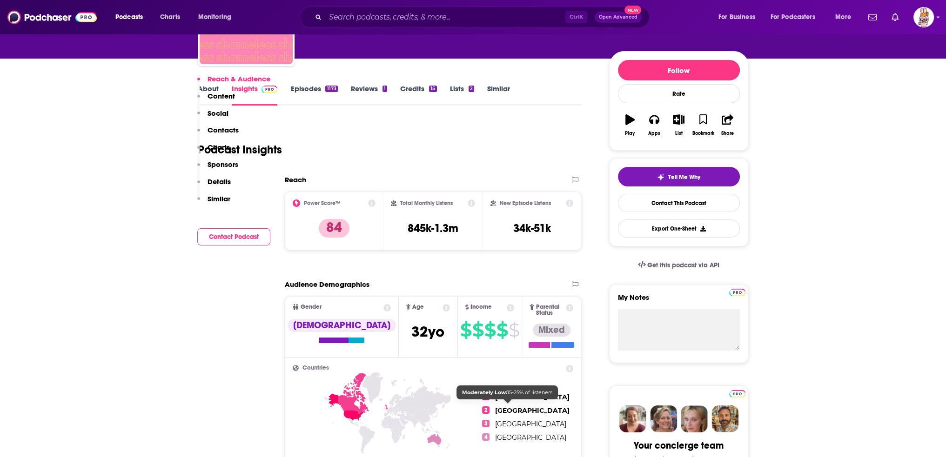
scroll to position [233, 0]
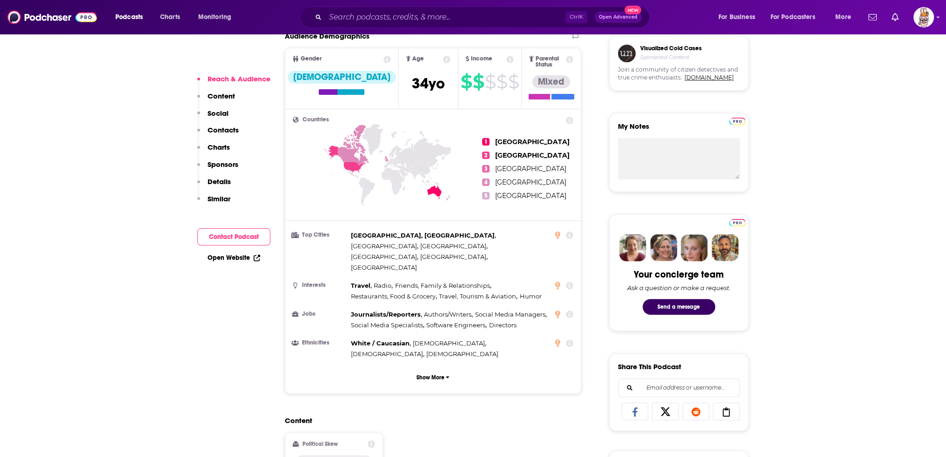
scroll to position [326, 0]
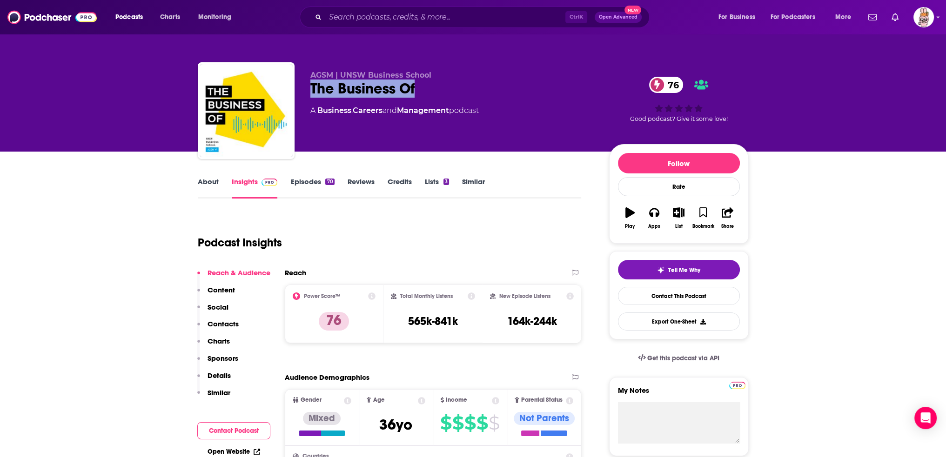
drag, startPoint x: 376, startPoint y: 90, endPoint x: 311, endPoint y: 93, distance: 65.2
click at [311, 93] on div "The Business Of 76" at bounding box center [452, 89] width 284 height 18
drag, startPoint x: 444, startPoint y: 76, endPoint x: 340, endPoint y: 77, distance: 104.2
click at [340, 77] on p "AGSM | UNSW Business School" at bounding box center [452, 75] width 284 height 9
copy span "UNSW Business School"
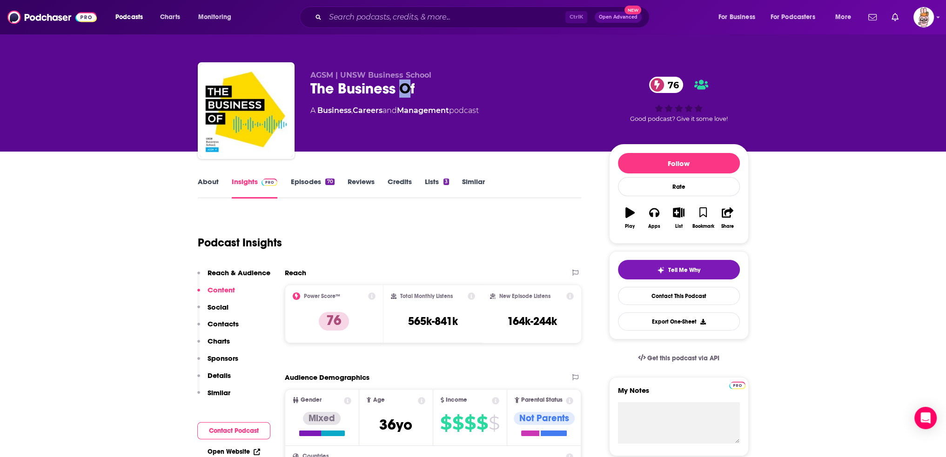
drag, startPoint x: 410, startPoint y: 85, endPoint x: 402, endPoint y: 83, distance: 8.2
click at [402, 83] on div "The Business Of 76" at bounding box center [452, 89] width 284 height 18
drag, startPoint x: 427, startPoint y: 83, endPoint x: 297, endPoint y: 93, distance: 130.7
click at [297, 93] on div "AGSM | UNSW Business School The Business Of 76 A Business , Careers and Managem…" at bounding box center [473, 112] width 551 height 100
copy h2 "The Business Of"
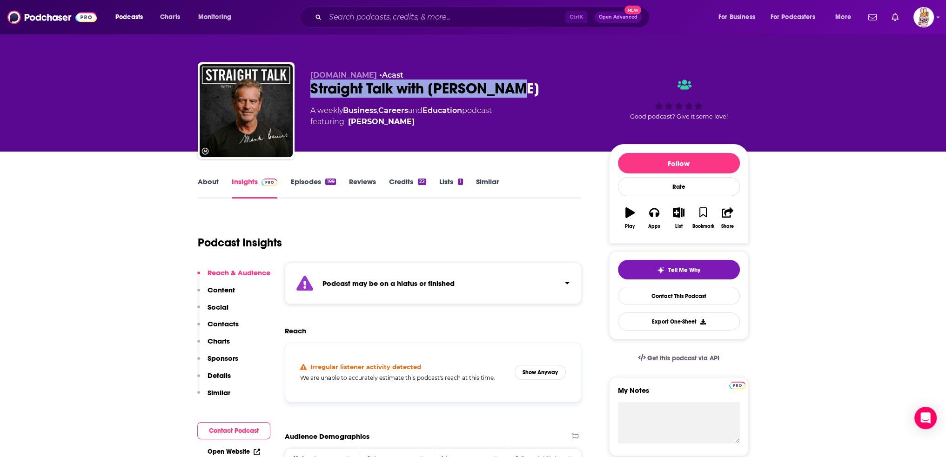
drag, startPoint x: 522, startPoint y: 85, endPoint x: 305, endPoint y: 87, distance: 217.2
click at [305, 87] on div "Mentored.com.au • Acast Straight Talk with Mark Bouris A weekly Business , Care…" at bounding box center [473, 112] width 551 height 100
copy h2 "Straight Talk with Mark Bouris"
drag, startPoint x: 407, startPoint y: 127, endPoint x: 353, endPoint y: 123, distance: 54.2
click at [353, 123] on span "featuring Mark Bouris" at bounding box center [400, 121] width 181 height 11
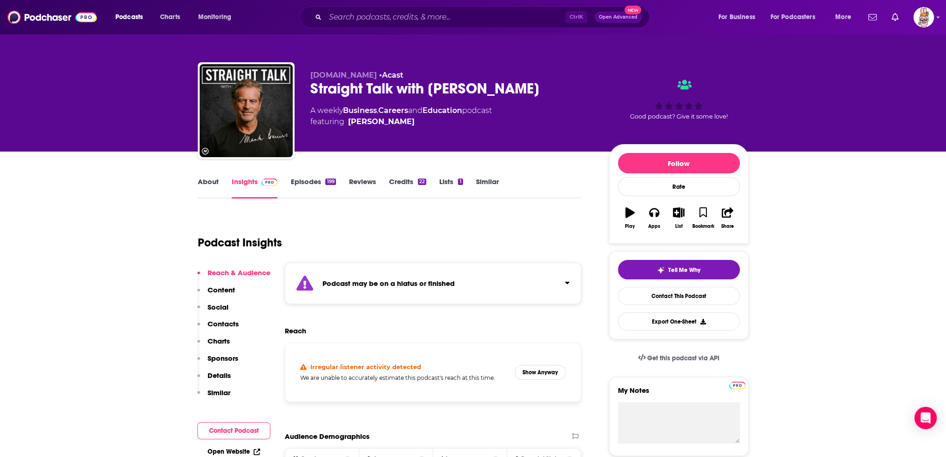
click at [441, 135] on div "Mentored.com.au • Acast Straight Talk with Mark Bouris A weekly Business , Care…" at bounding box center [452, 108] width 284 height 74
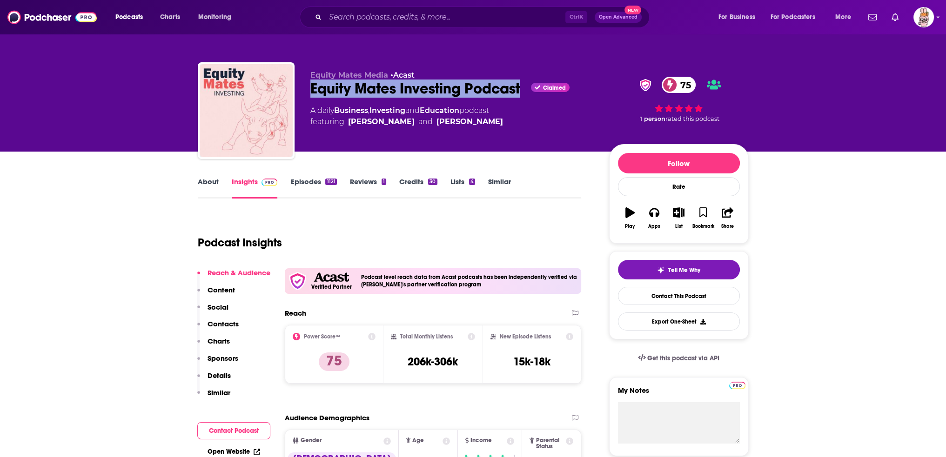
drag, startPoint x: 304, startPoint y: 89, endPoint x: 523, endPoint y: 89, distance: 218.6
click at [523, 89] on div "Equity Mates Media • Acast Equity Mates Investing Podcast Claimed 75 A daily Bu…" at bounding box center [473, 112] width 551 height 100
copy h2 "Equity Mates Investing Podcast"
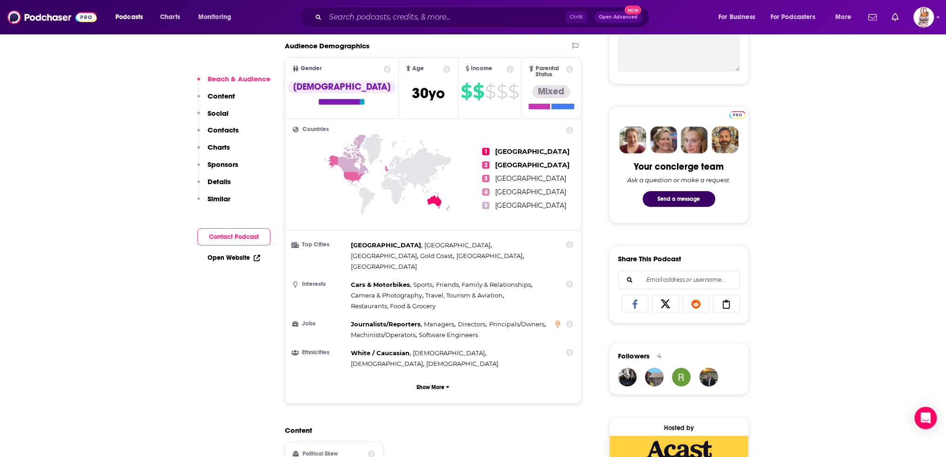
scroll to position [605, 0]
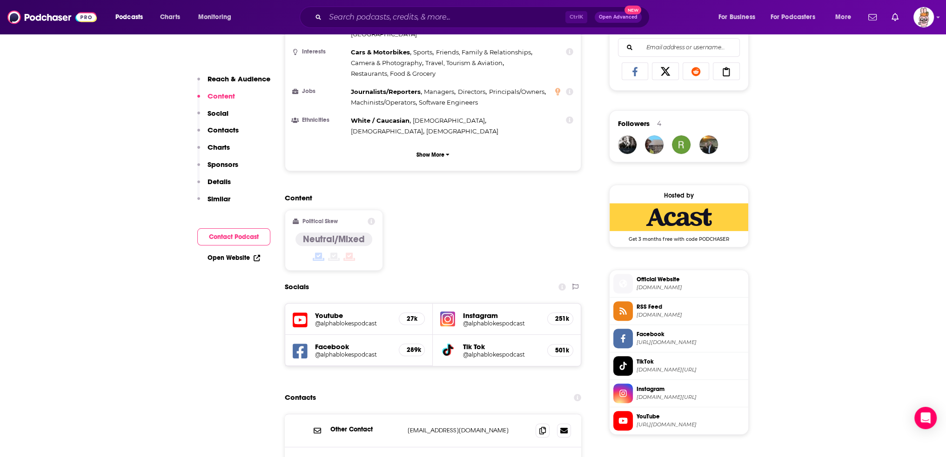
click at [479, 311] on h5 "Instagram" at bounding box center [500, 315] width 77 height 9
click at [560, 315] on h5 "251k" at bounding box center [560, 319] width 10 height 8
click at [555, 313] on div "251k" at bounding box center [560, 319] width 26 height 13
click at [495, 311] on h5 "Instagram" at bounding box center [500, 315] width 77 height 9
click at [494, 320] on h5 "@alphablokespodcast" at bounding box center [500, 323] width 77 height 7
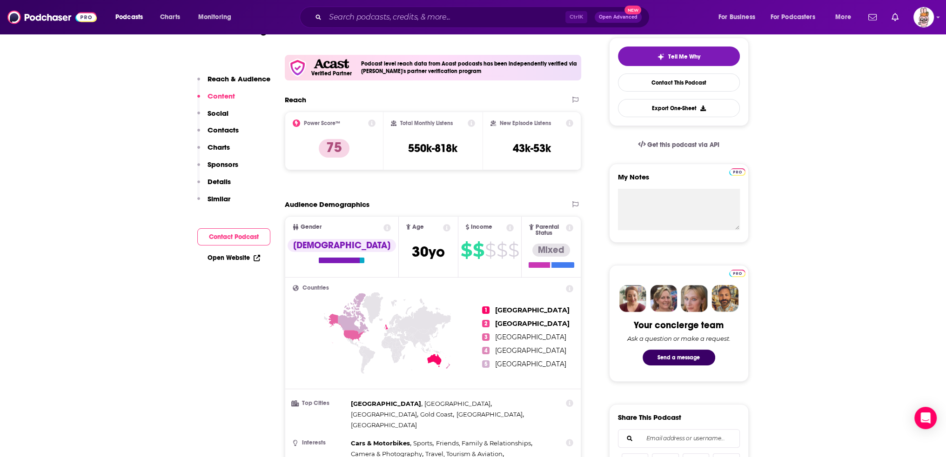
scroll to position [186, 0]
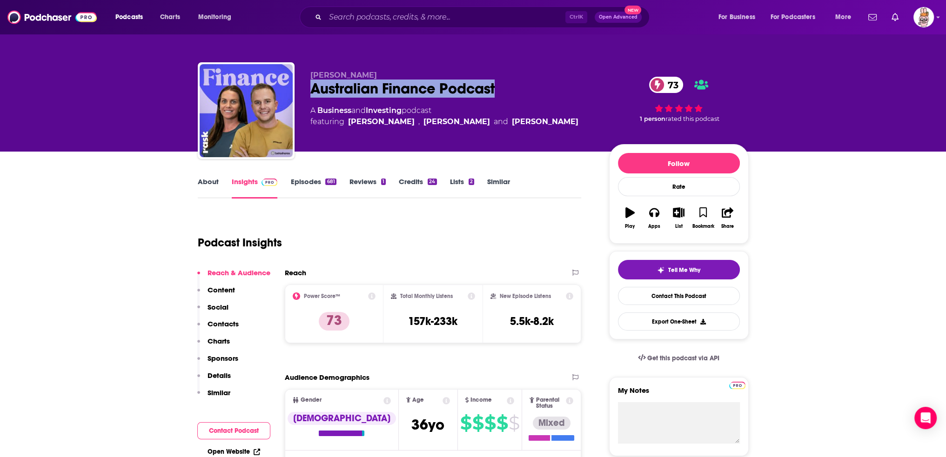
drag, startPoint x: 512, startPoint y: 90, endPoint x: 303, endPoint y: 89, distance: 208.4
click at [303, 89] on div "Rask Australian Finance Podcast 73 A Business and Investing podcast featuring O…" at bounding box center [473, 112] width 551 height 100
copy h2 "Australian Finance Podcast"
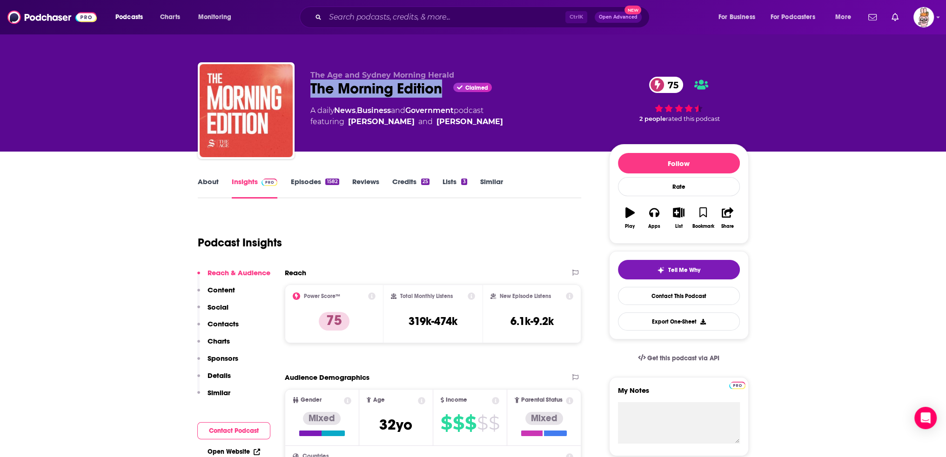
drag, startPoint x: 358, startPoint y: 96, endPoint x: 447, endPoint y: 98, distance: 88.9
click at [447, 98] on div "The Age and Sydney Morning Herald The Morning Edition Claimed 75 A daily News ,…" at bounding box center [473, 112] width 551 height 100
copy h2 "The Morning Edition"
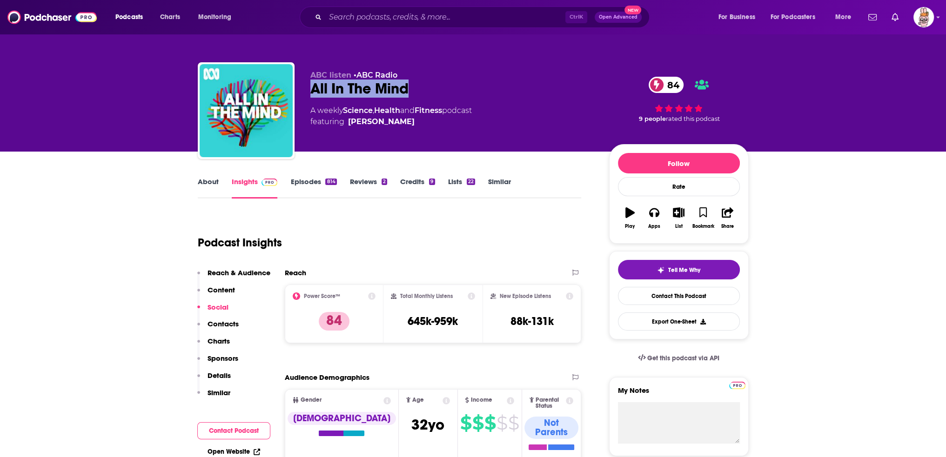
drag, startPoint x: 411, startPoint y: 87, endPoint x: 304, endPoint y: 92, distance: 107.6
click at [304, 92] on div "ABC listen • ABC Radio All In The Mind 84 A weekly Science , Health and Fitness…" at bounding box center [473, 112] width 551 height 100
click at [473, 233] on div "Podcast Insights" at bounding box center [386, 236] width 376 height 47
drag, startPoint x: 401, startPoint y: 90, endPoint x: 314, endPoint y: 95, distance: 87.1
click at [314, 95] on div "All In The Mind 84" at bounding box center [452, 89] width 284 height 18
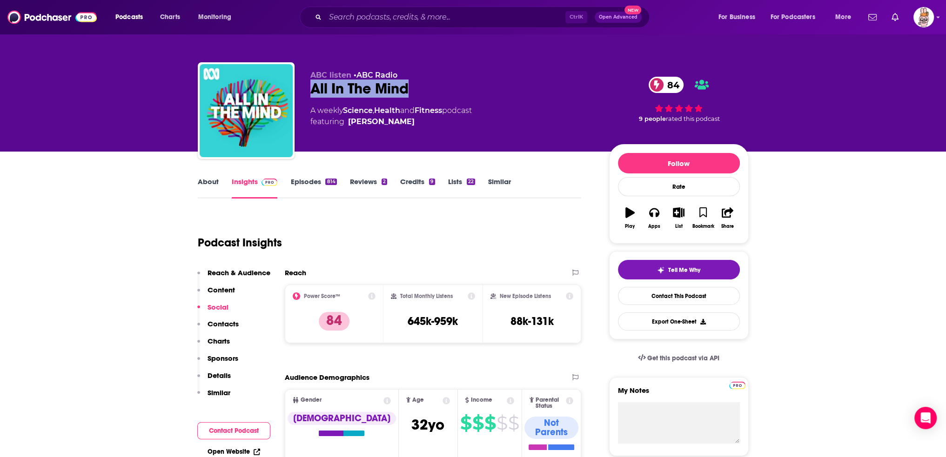
copy h2 "All In The Mind"
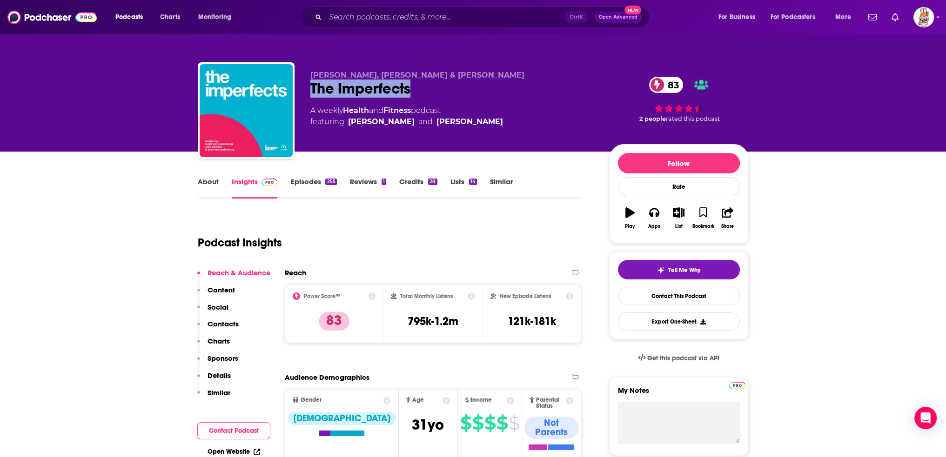
drag, startPoint x: 408, startPoint y: 94, endPoint x: 309, endPoint y: 94, distance: 98.6
click at [309, 94] on div "Hugh van Cuylenburg, Ryan Shelton & Josh van Cuylenburg The Imperfects 83 A wee…" at bounding box center [473, 112] width 551 height 100
click at [415, 233] on div "Podcast Insights" at bounding box center [386, 236] width 376 height 47
drag, startPoint x: 411, startPoint y: 93, endPoint x: 311, endPoint y: 87, distance: 100.2
click at [311, 87] on div "The Imperfects 83" at bounding box center [452, 89] width 284 height 18
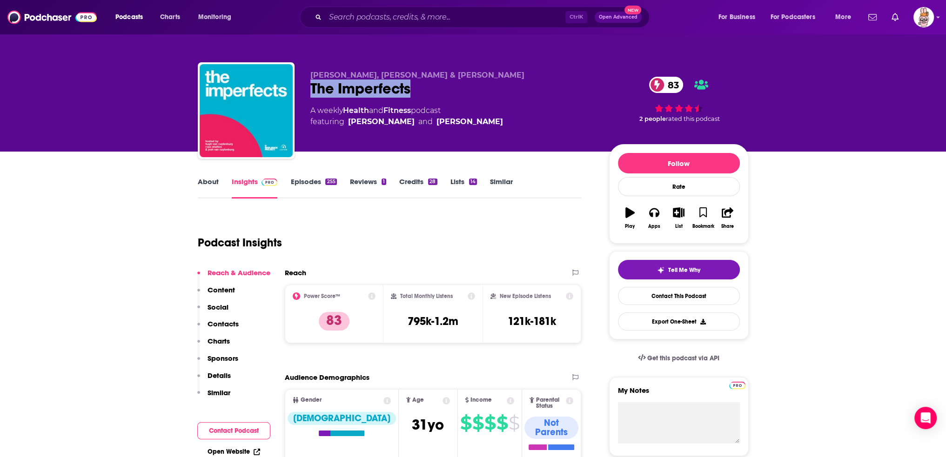
copy h2 "The Imperfects"
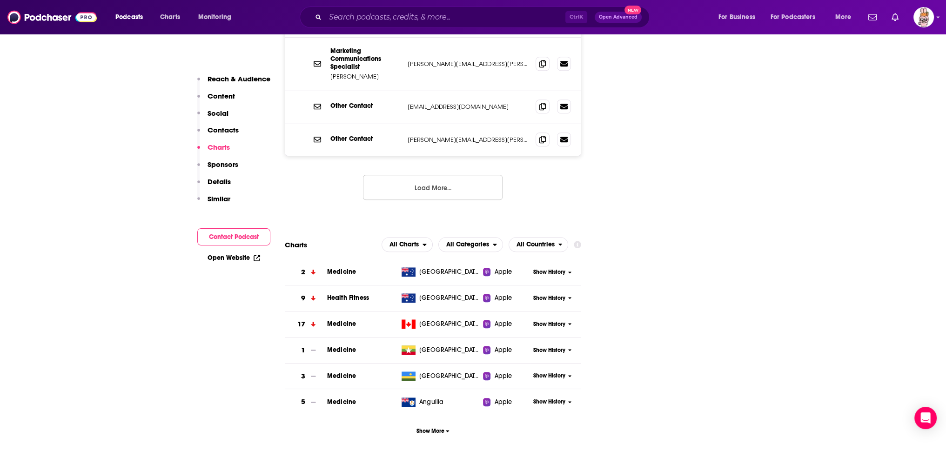
scroll to position [1070, 0]
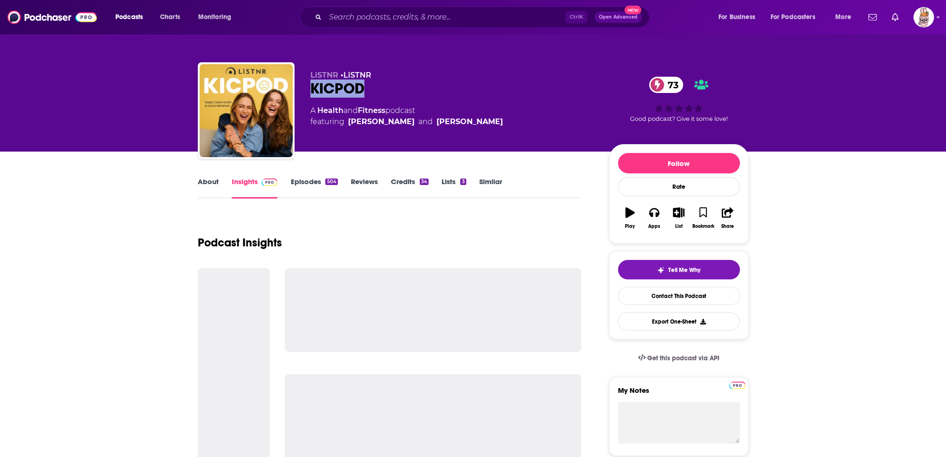
drag, startPoint x: 370, startPoint y: 86, endPoint x: 313, endPoint y: 82, distance: 57.3
click at [313, 82] on div "KICPOD 73" at bounding box center [452, 89] width 284 height 18
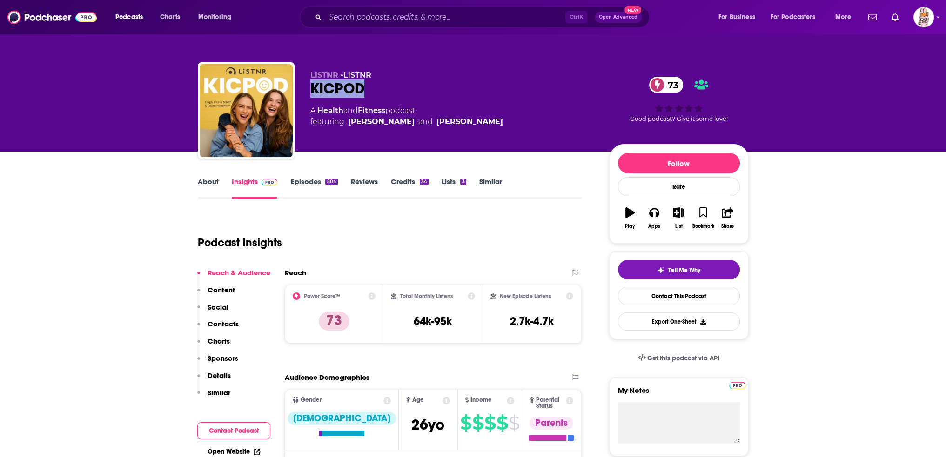
copy h2 "KICPOD"
drag, startPoint x: 382, startPoint y: 73, endPoint x: 346, endPoint y: 74, distance: 35.9
click at [346, 74] on p "LiSTNR • LiSTNR" at bounding box center [452, 75] width 284 height 9
copy link "LiSTNR"
click at [498, 57] on div "LiSTNR • LiSTNR KICPOD 73 A Health and Fitness podcast featuring Steph Claire S…" at bounding box center [473, 101] width 565 height 100
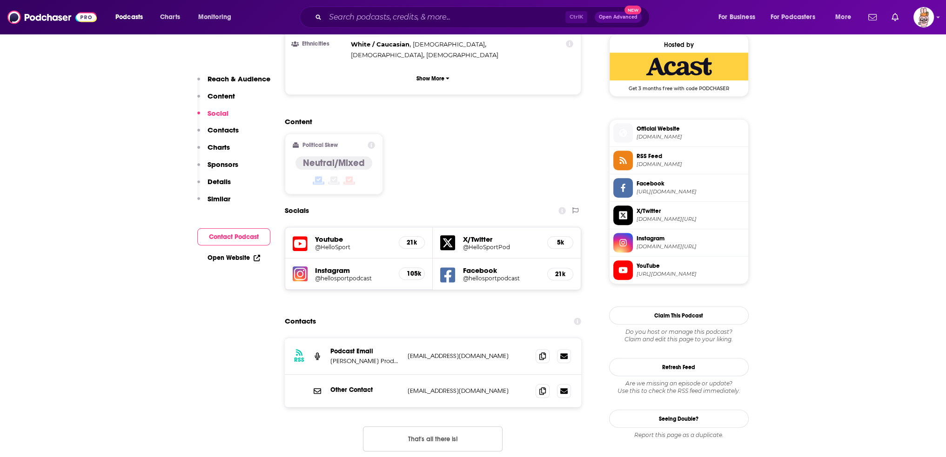
scroll to position [698, 0]
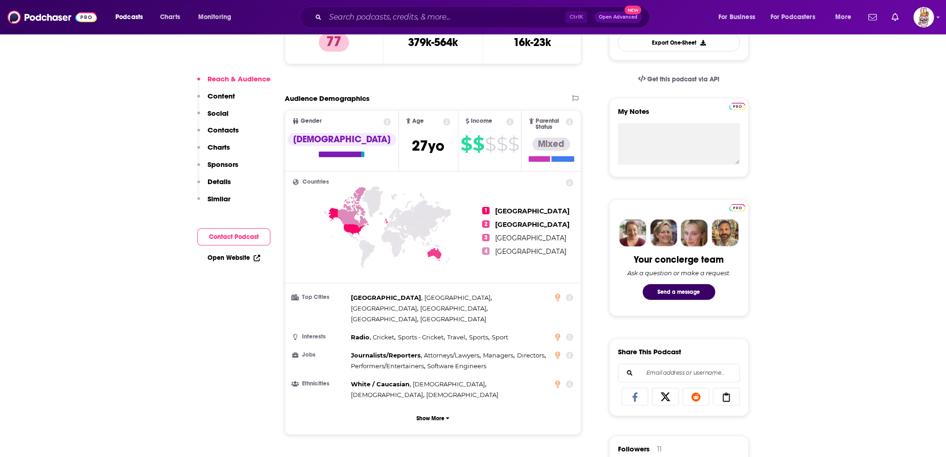
scroll to position [558, 0]
